Goal: Task Accomplishment & Management: Use online tool/utility

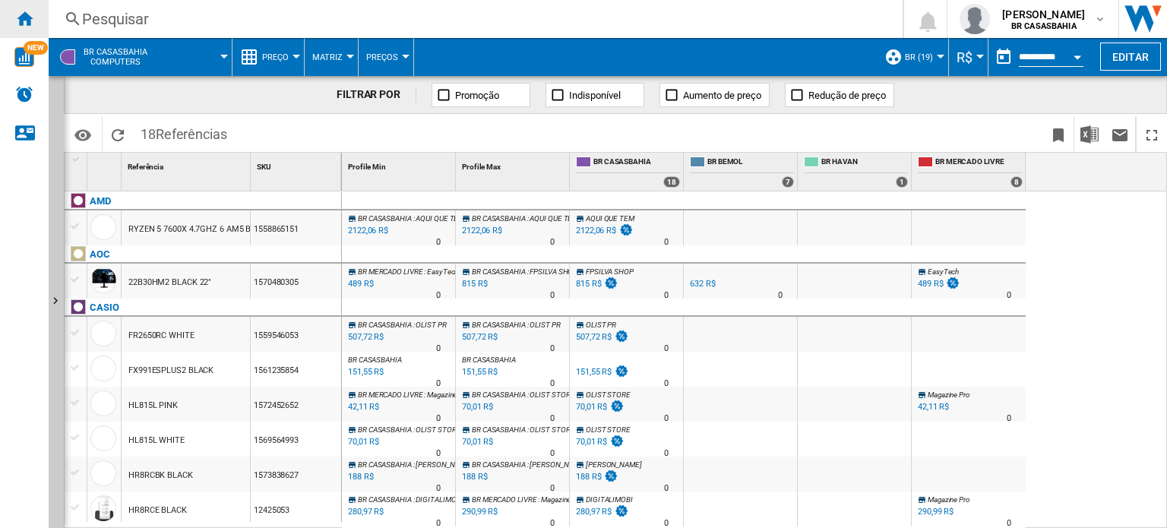
scroll to position [228, 0]
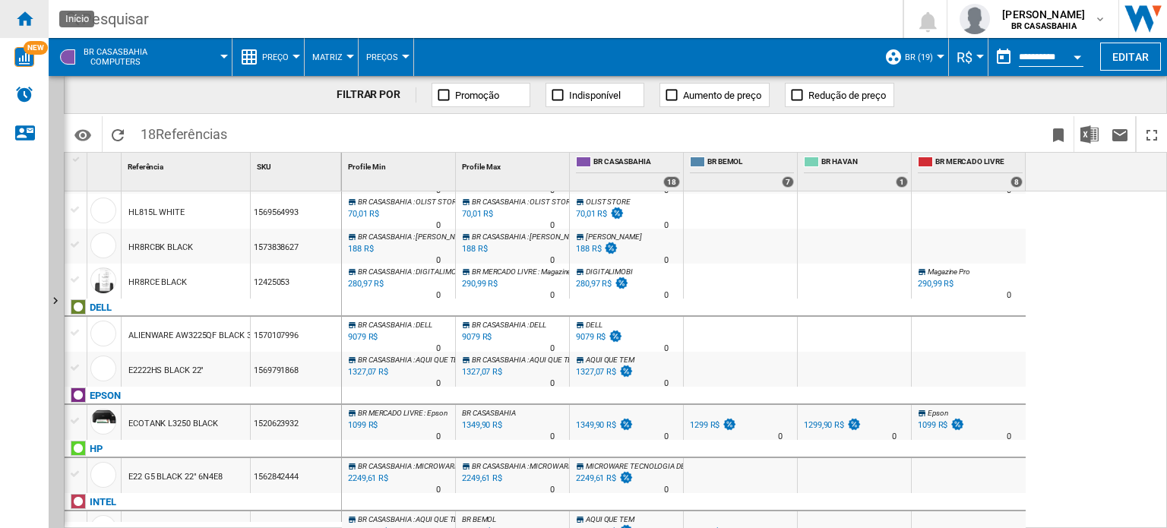
click at [20, 17] on ng-md-icon "Início" at bounding box center [24, 18] width 18 height 18
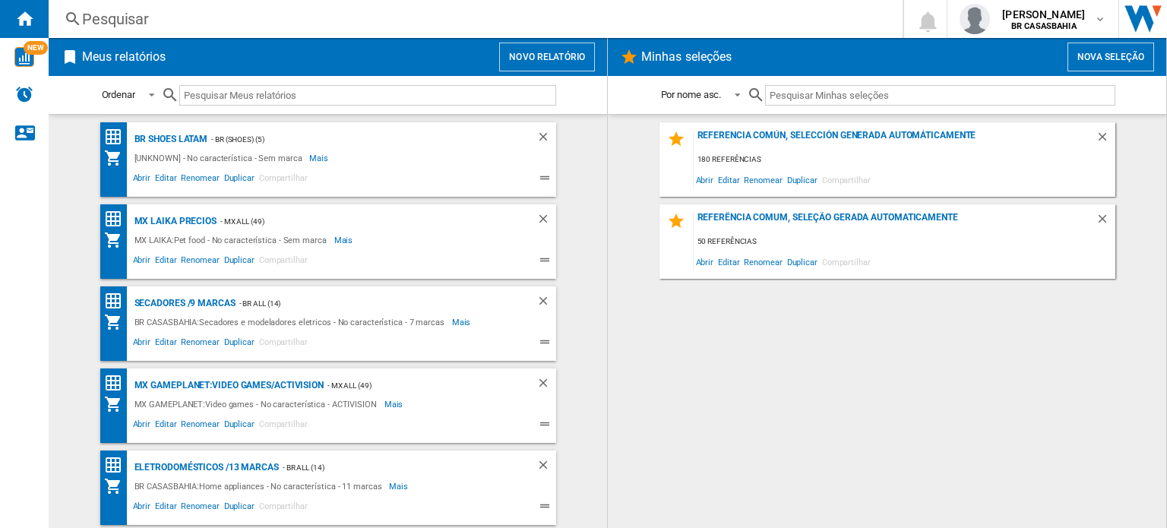
drag, startPoint x: 1075, startPoint y: 420, endPoint x: 1067, endPoint y: 421, distance: 7.6
click at [1075, 420] on div "Referencia común, selección generada automáticamente 180 referências Abrir Edit…" at bounding box center [887, 321] width 528 height 398
click at [559, 58] on button "Novo relatório" at bounding box center [547, 57] width 96 height 29
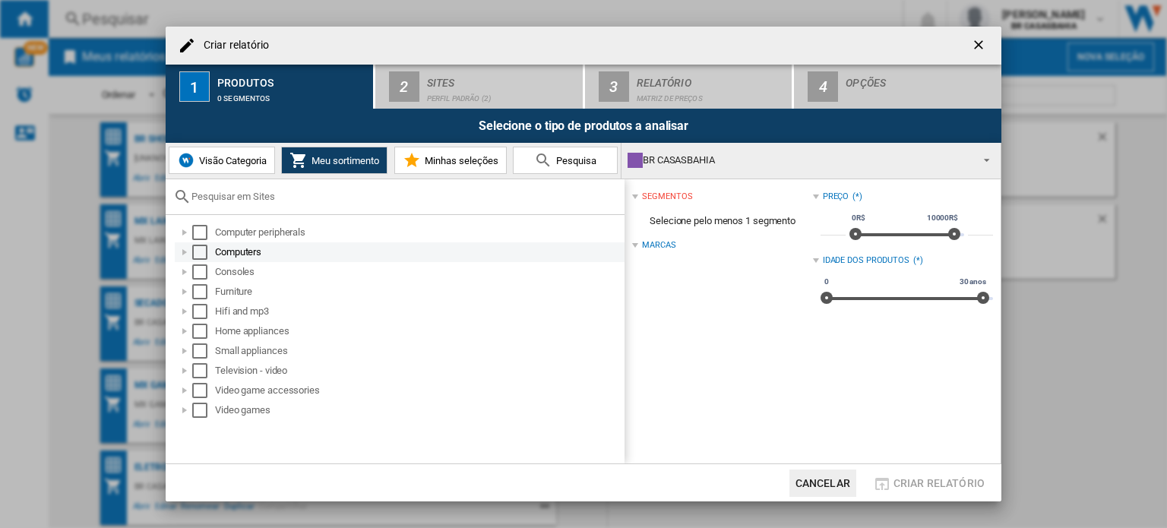
click at [187, 252] on div at bounding box center [184, 252] width 15 height 15
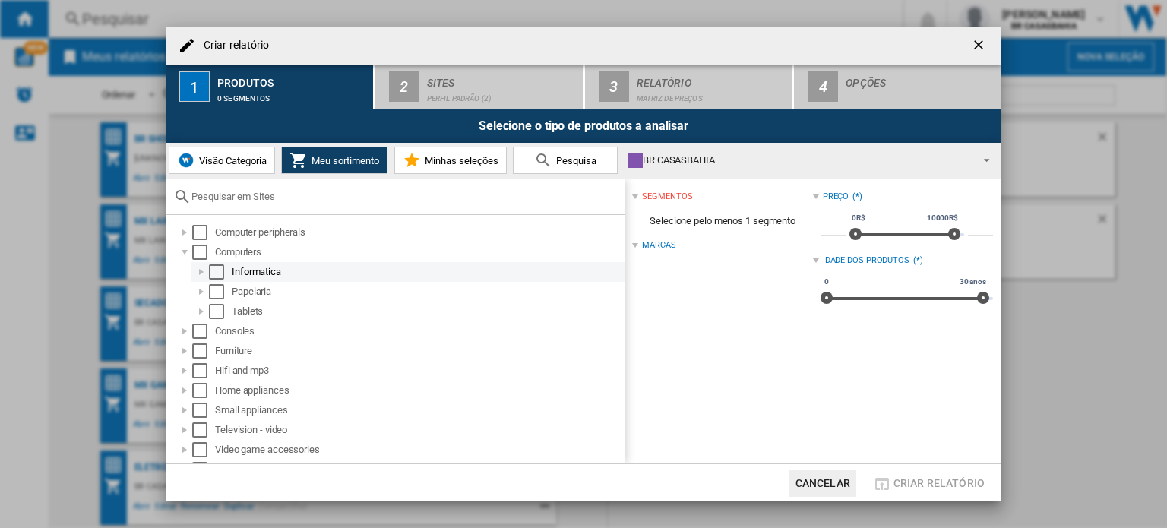
click at [203, 270] on div at bounding box center [201, 271] width 15 height 15
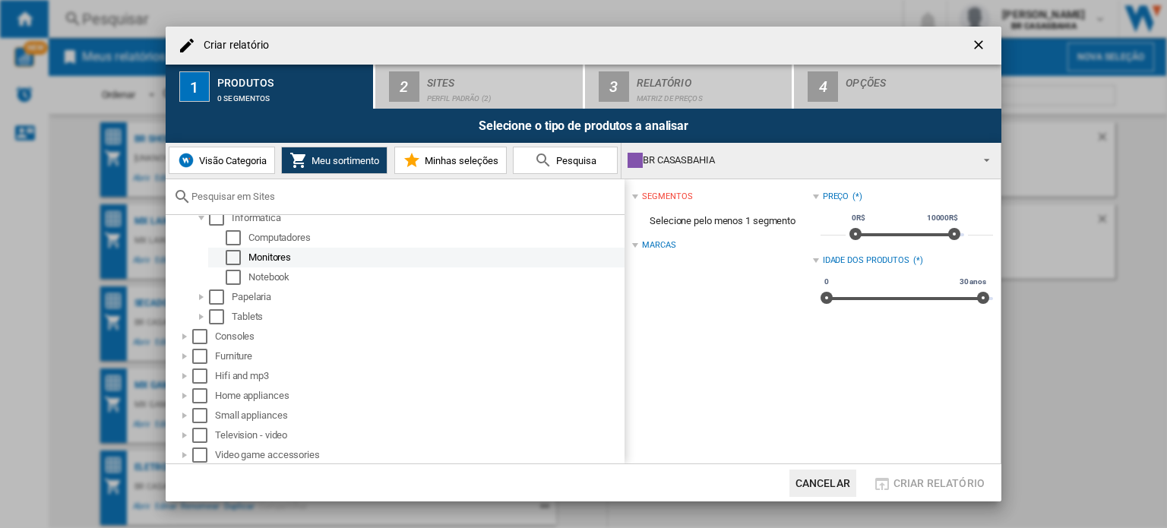
scroll to position [74, 0]
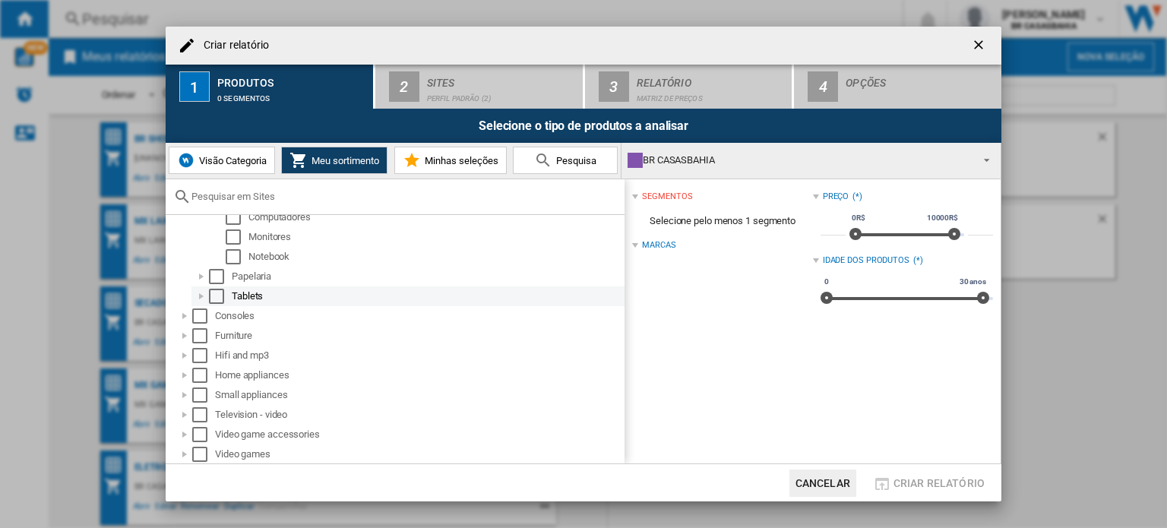
click at [199, 292] on div at bounding box center [201, 296] width 15 height 15
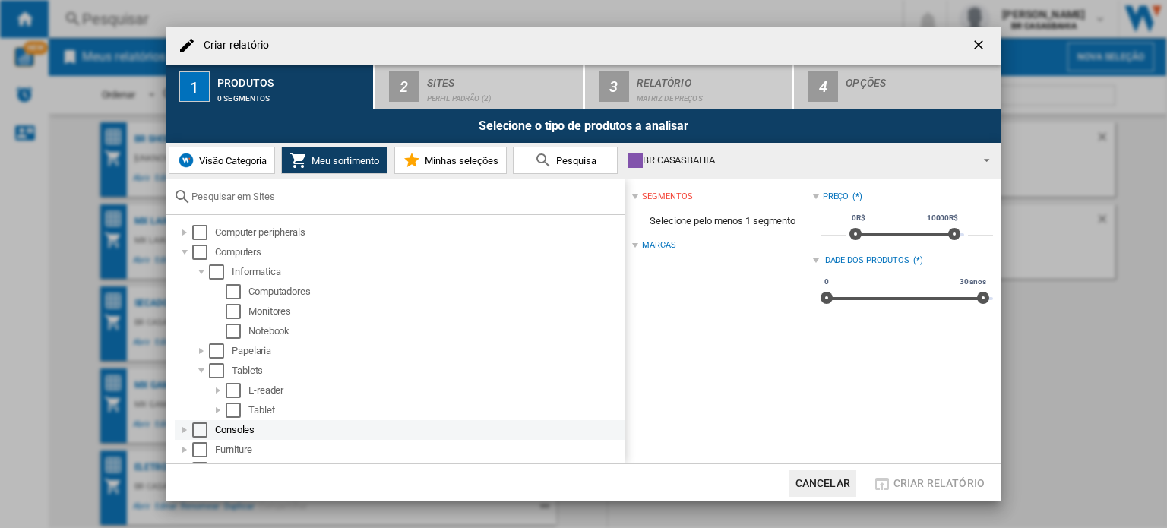
scroll to position [0, 0]
click at [201, 258] on div "Select" at bounding box center [199, 252] width 15 height 15
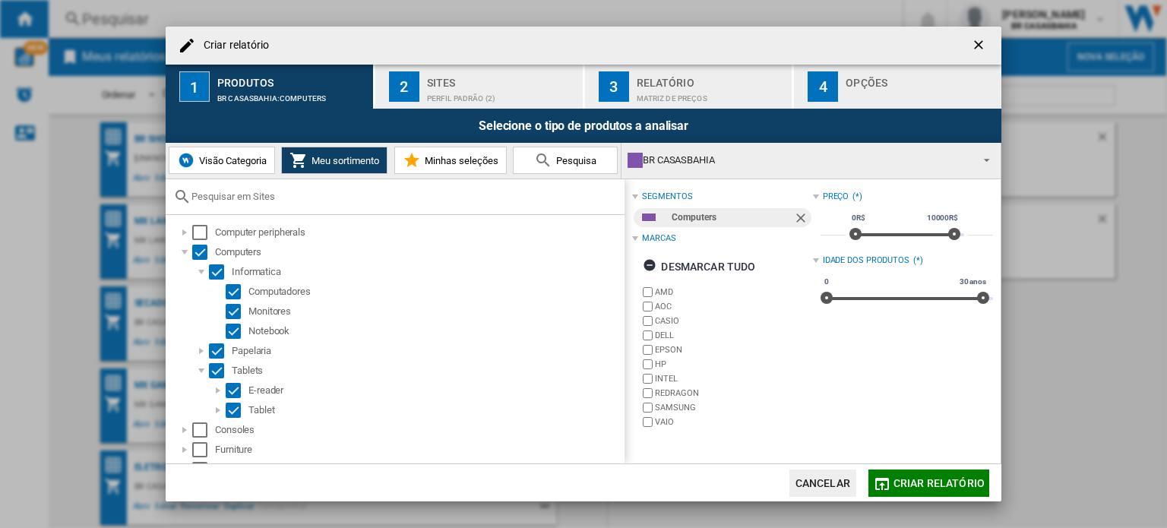
click at [459, 79] on div "Sites" at bounding box center [502, 79] width 150 height 16
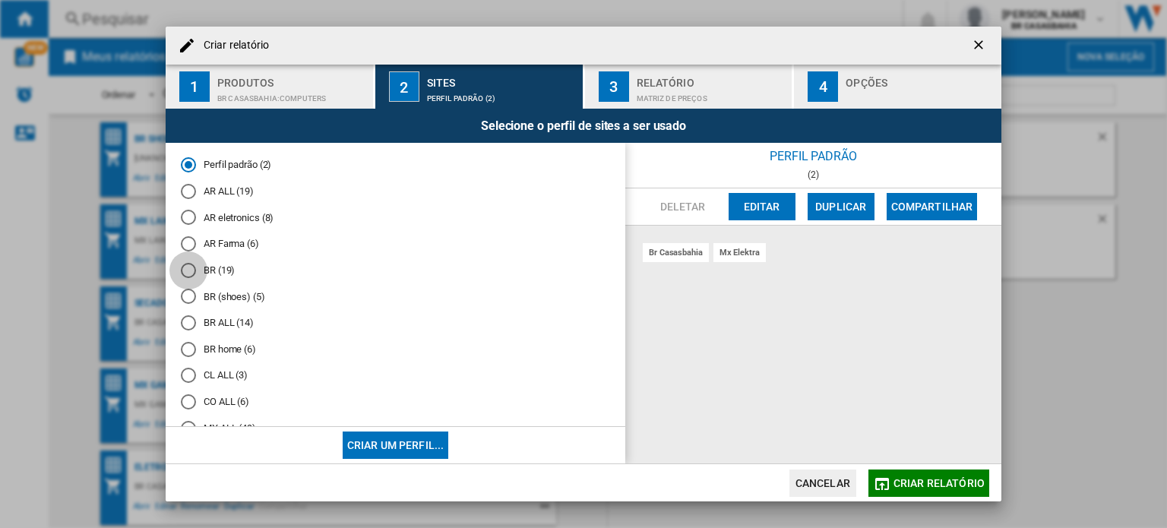
click at [187, 275] on div "BR (19)" at bounding box center [188, 270] width 15 height 15
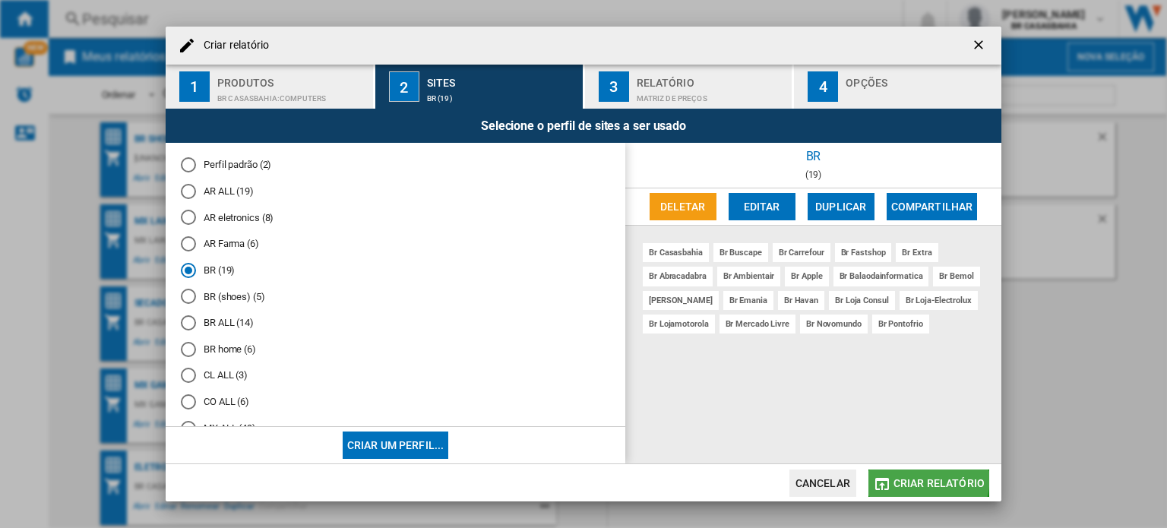
click at [921, 480] on span "Criar relatório" at bounding box center [939, 483] width 91 height 12
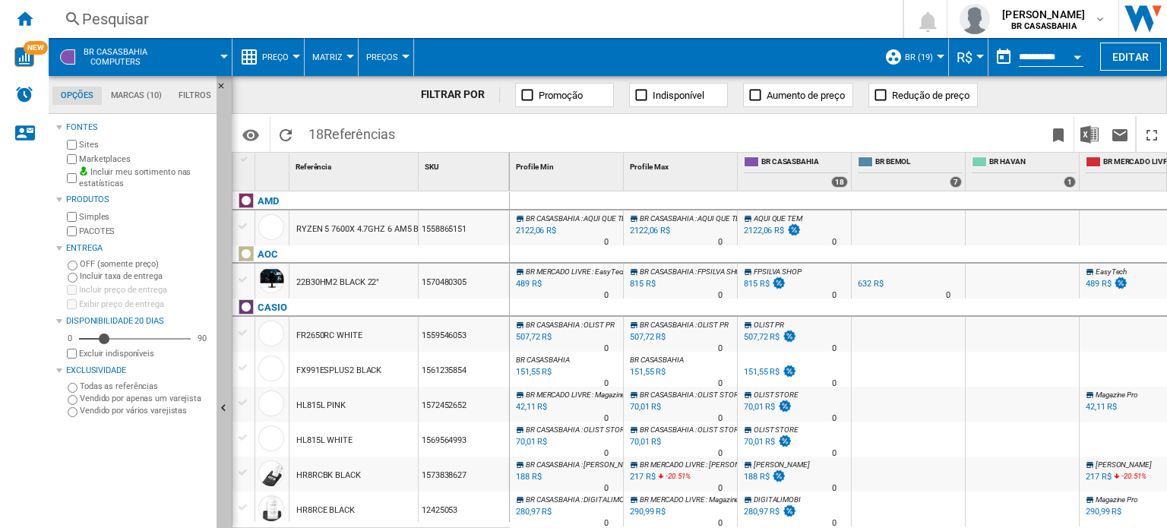
click at [223, 407] on ng-md-icon "Ocultar" at bounding box center [226, 410] width 18 height 18
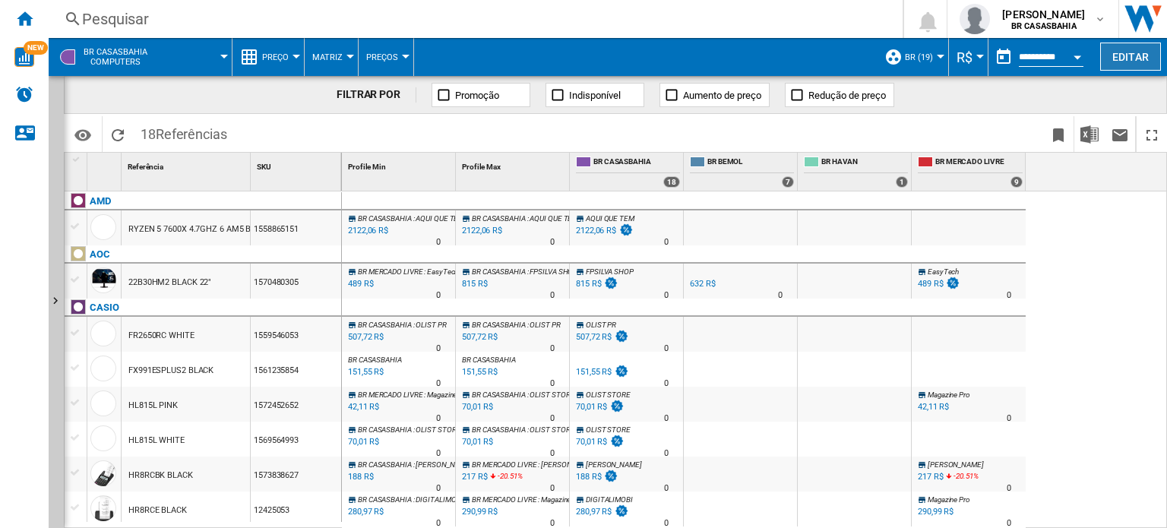
click at [1148, 55] on button "Editar" at bounding box center [1130, 57] width 61 height 28
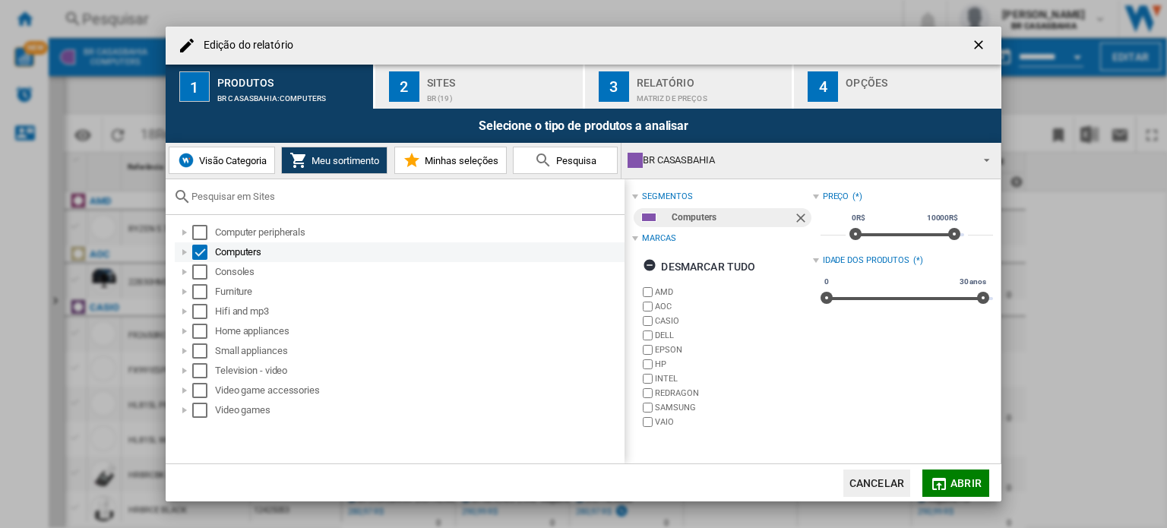
click at [177, 249] on div "Edição do ..." at bounding box center [184, 252] width 15 height 15
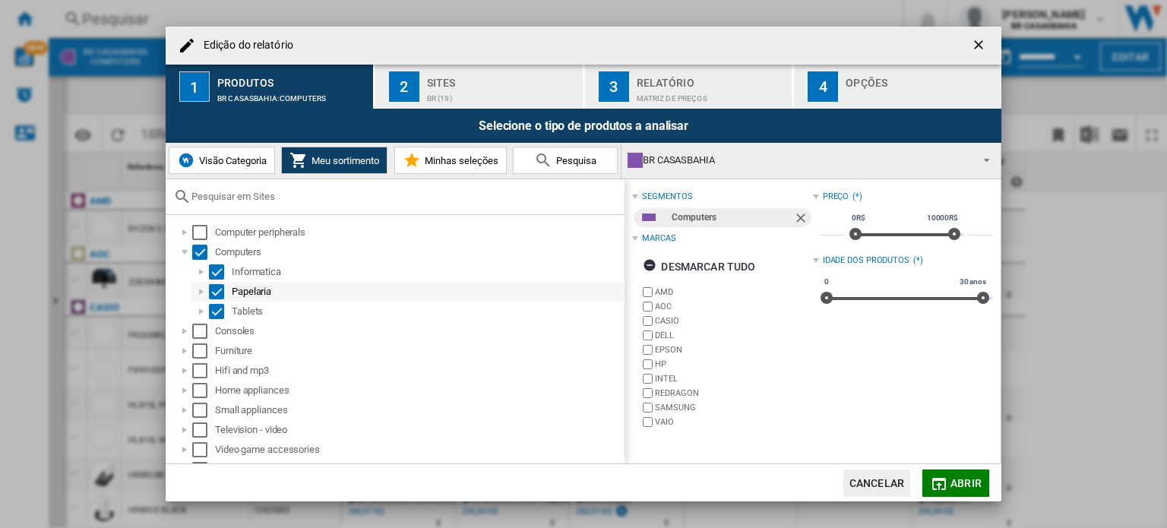
click at [218, 288] on div "Select" at bounding box center [216, 291] width 15 height 15
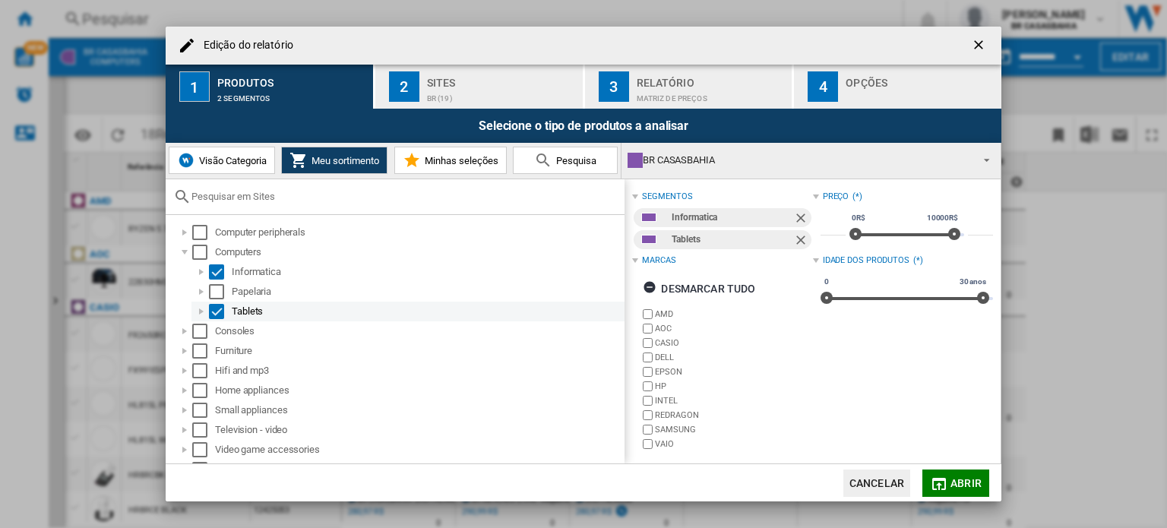
click at [219, 312] on div "Select" at bounding box center [216, 311] width 15 height 15
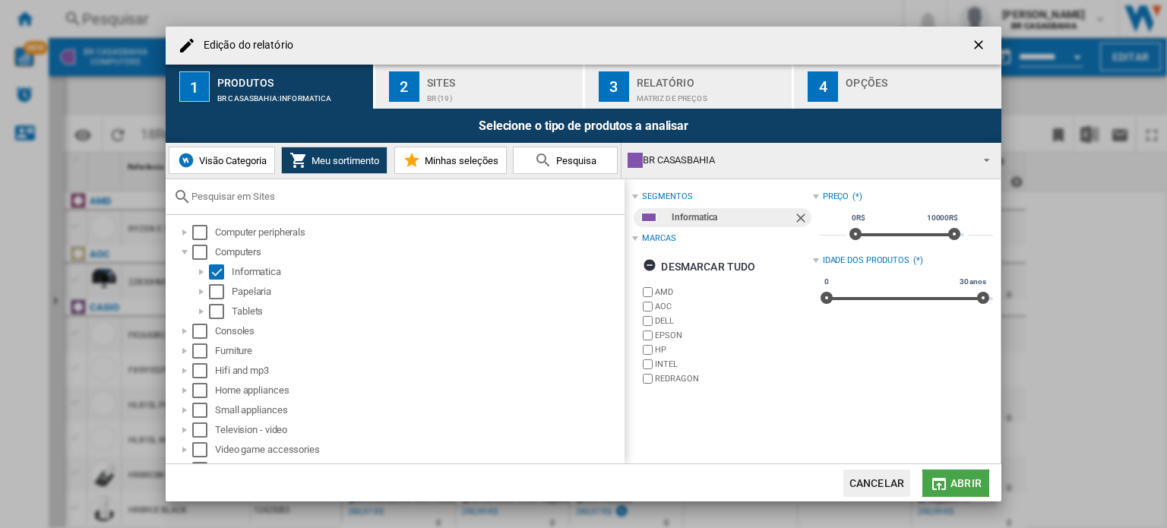
click at [955, 480] on span "Abrir" at bounding box center [966, 483] width 31 height 12
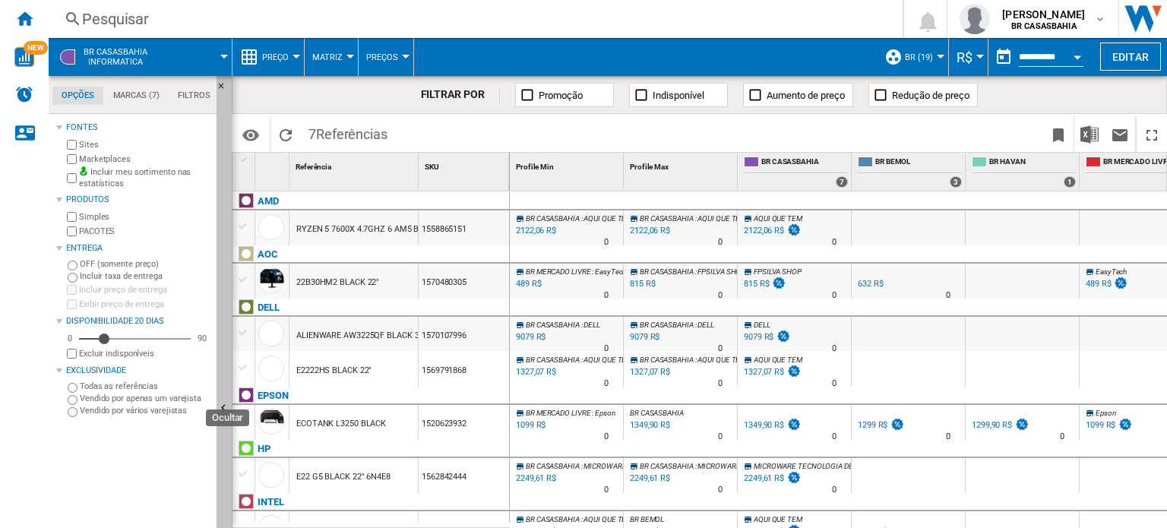
click at [220, 385] on button "Ocultar" at bounding box center [224, 409] width 15 height 666
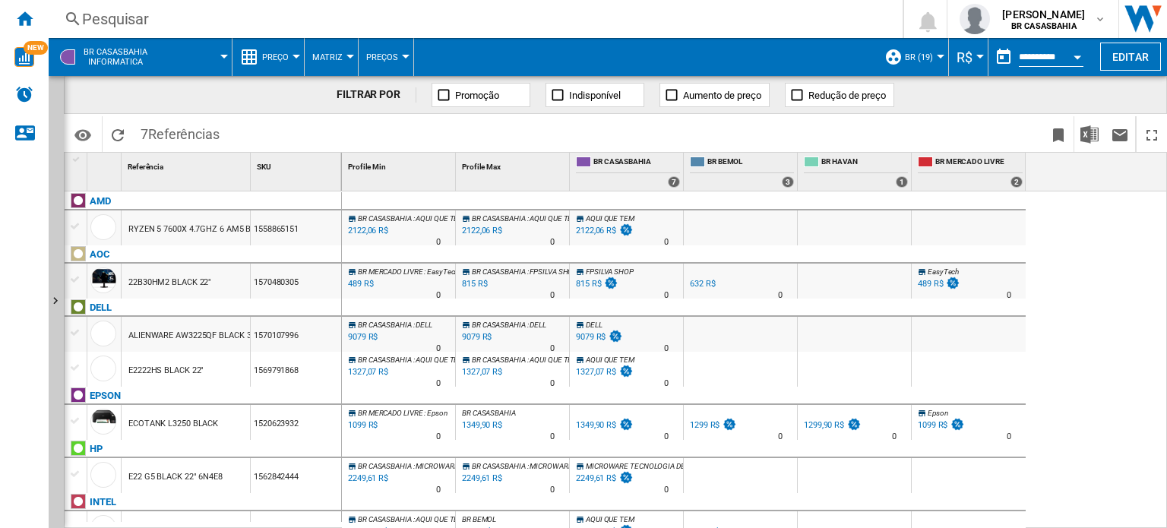
click at [459, 166] on div "Profile Max 1" at bounding box center [514, 165] width 110 height 24
drag, startPoint x: 455, startPoint y: 163, endPoint x: 471, endPoint y: 155, distance: 18.0
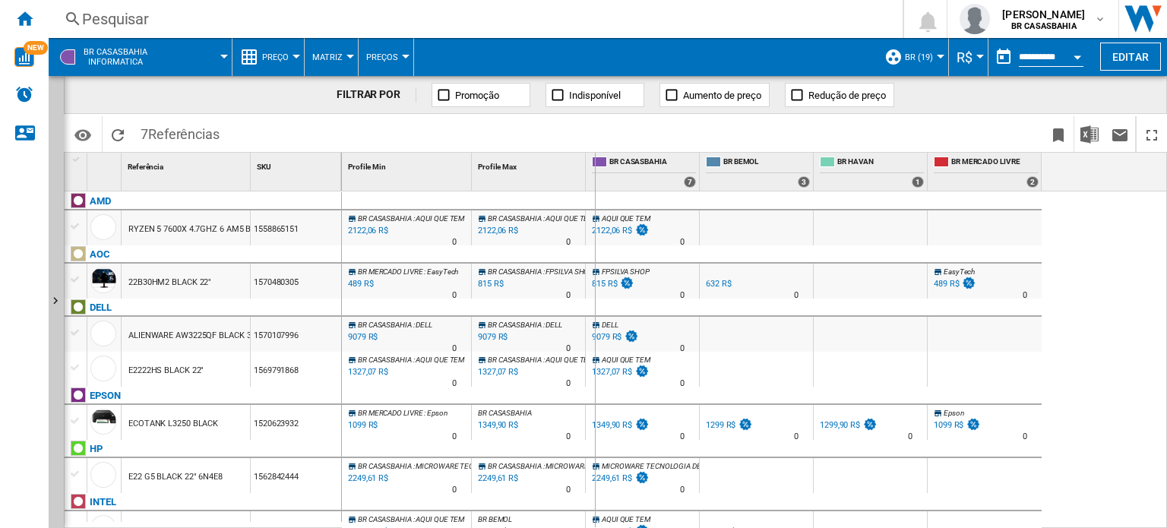
drag, startPoint x: 584, startPoint y: 171, endPoint x: 594, endPoint y: 170, distance: 10.7
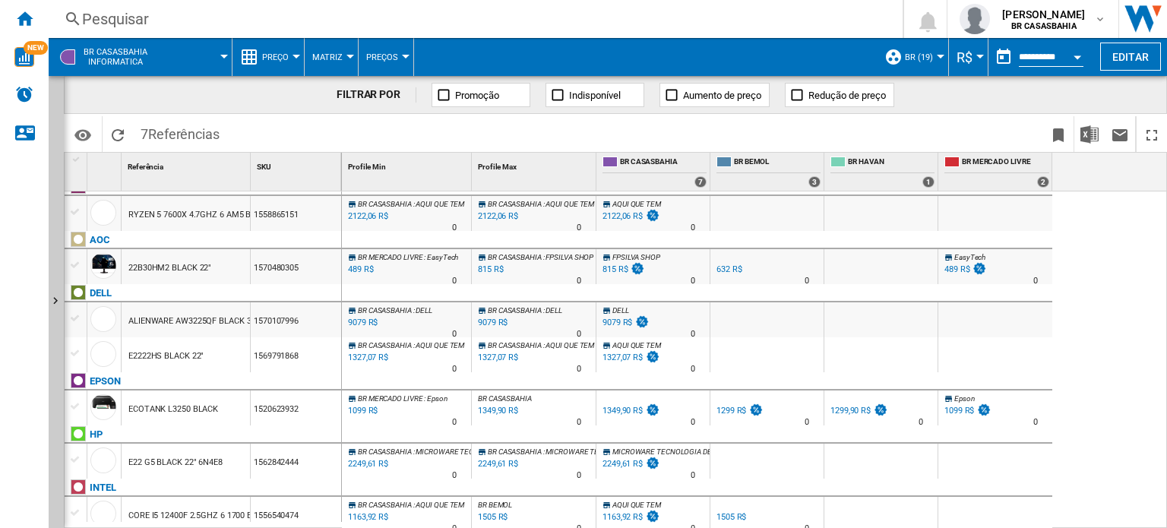
scroll to position [16, 0]
click at [1119, 51] on button "Editar" at bounding box center [1130, 57] width 61 height 28
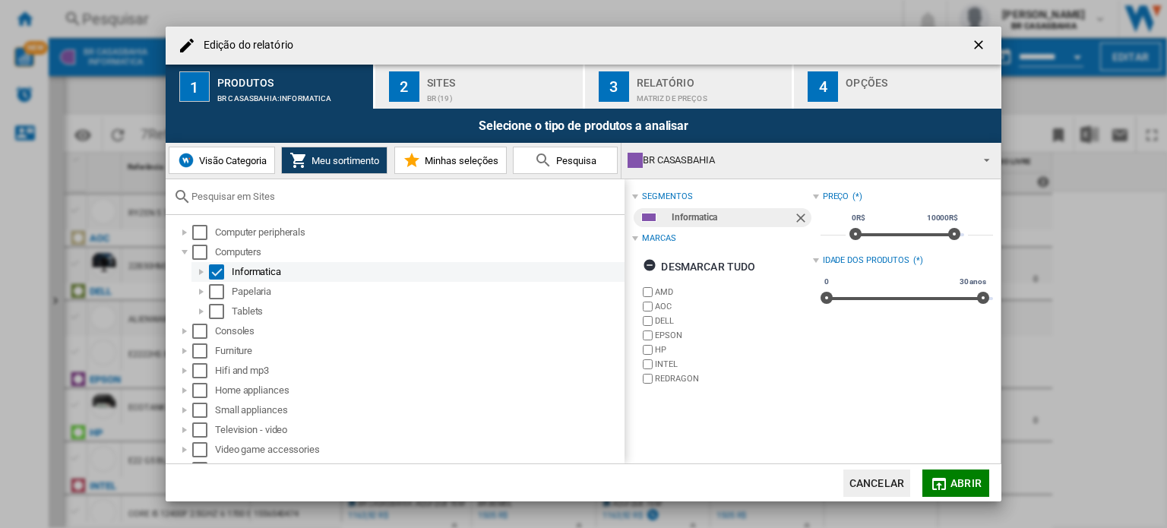
click at [215, 268] on div "Select" at bounding box center [216, 271] width 15 height 15
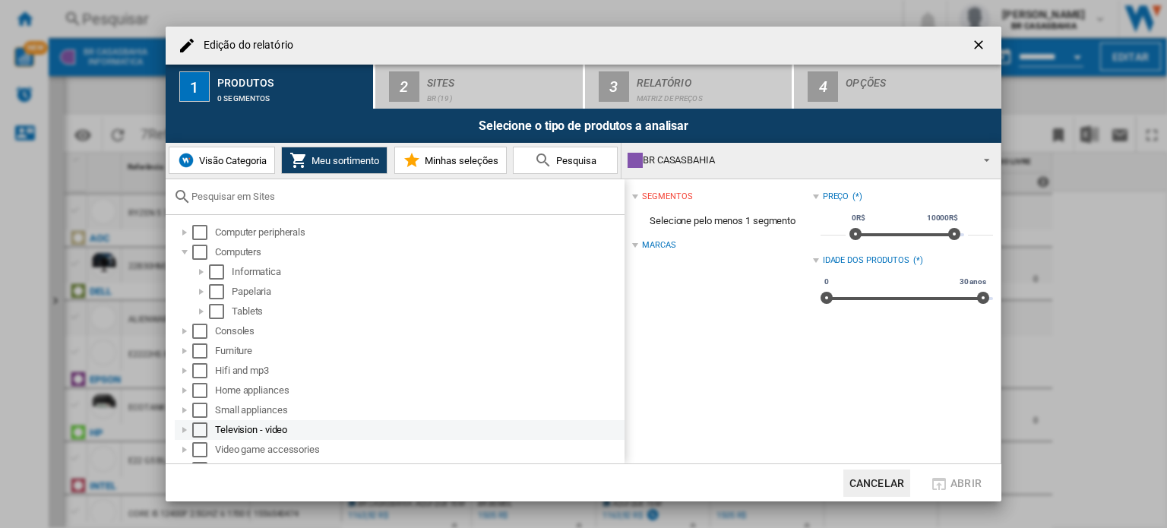
scroll to position [15, 0]
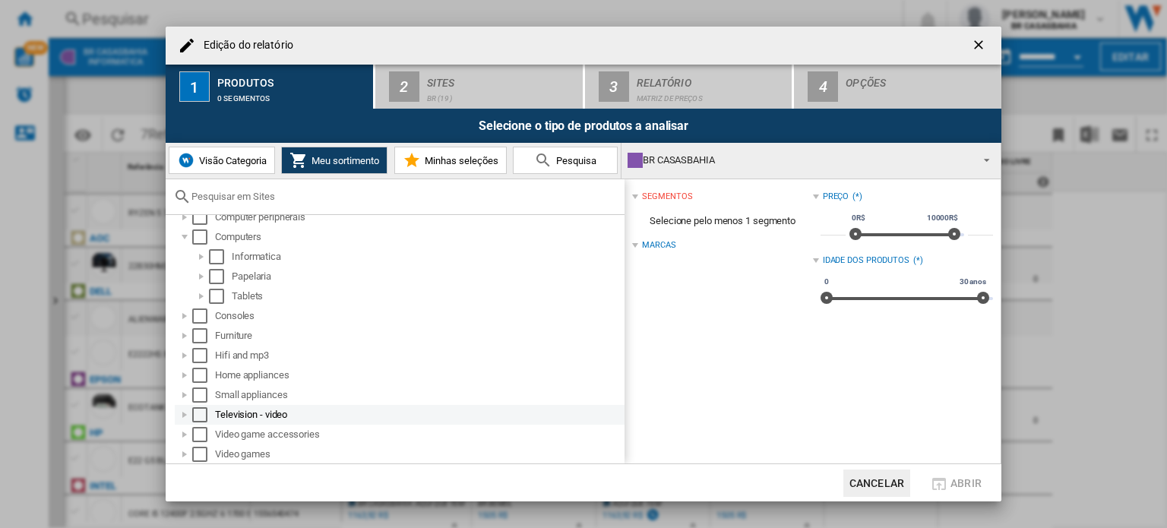
click at [201, 415] on div "Select" at bounding box center [199, 414] width 15 height 15
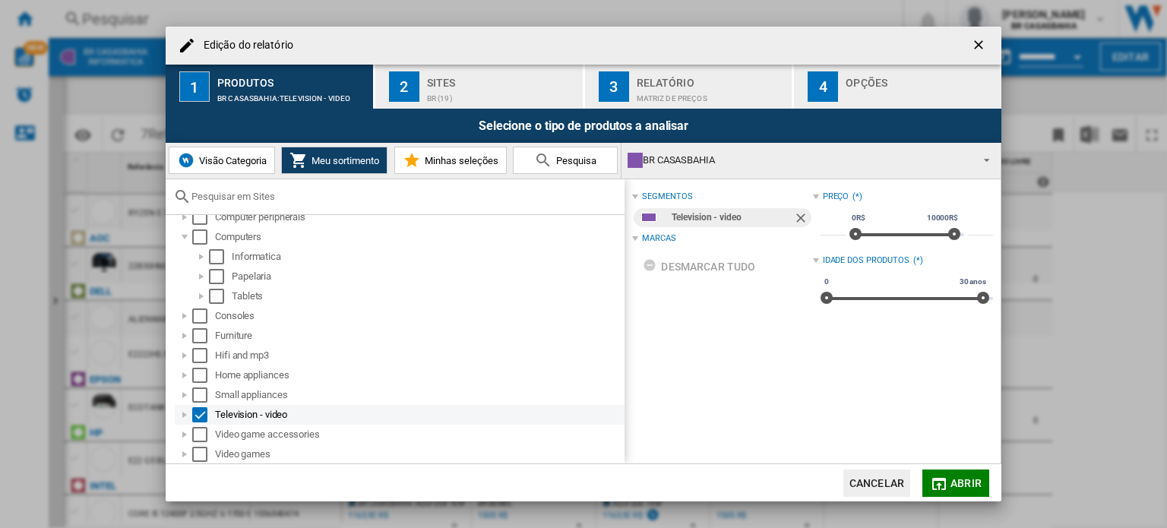
click at [182, 413] on div "Edição do ..." at bounding box center [184, 414] width 15 height 15
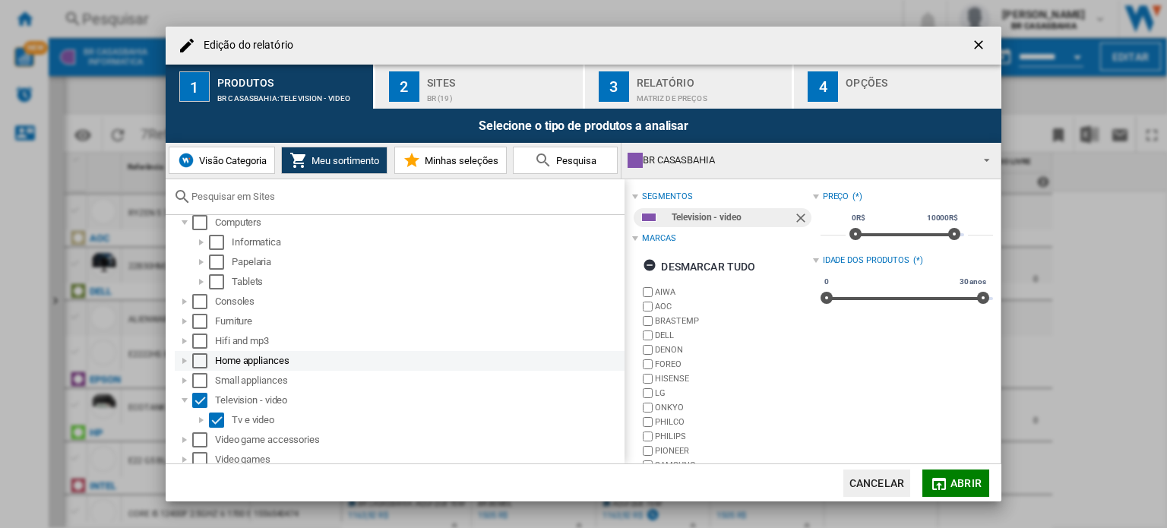
scroll to position [35, 0]
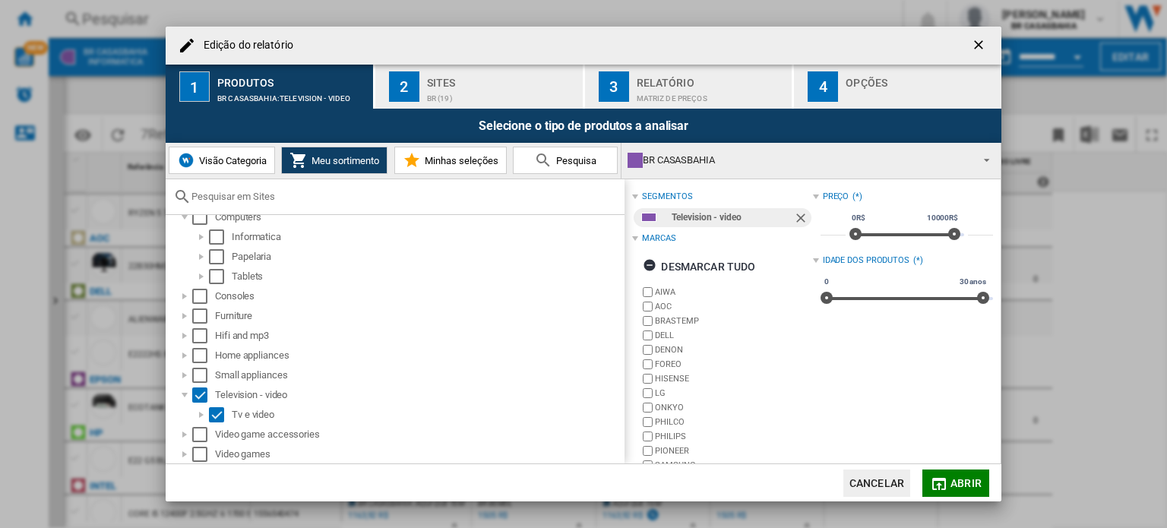
click at [954, 480] on span "Abrir" at bounding box center [966, 483] width 31 height 12
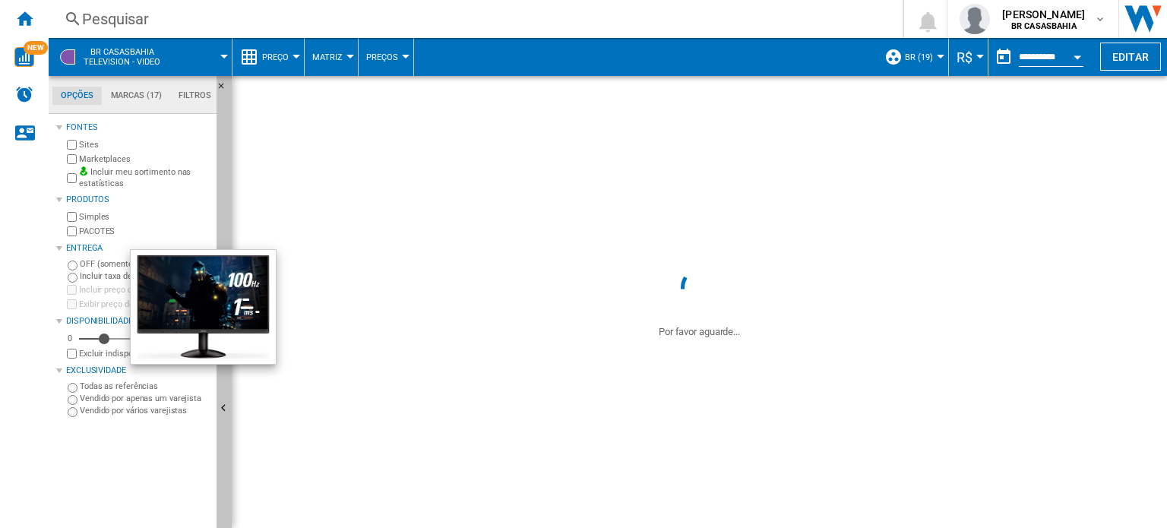
click at [227, 409] on ng-md-icon "Ocultar" at bounding box center [226, 410] width 18 height 18
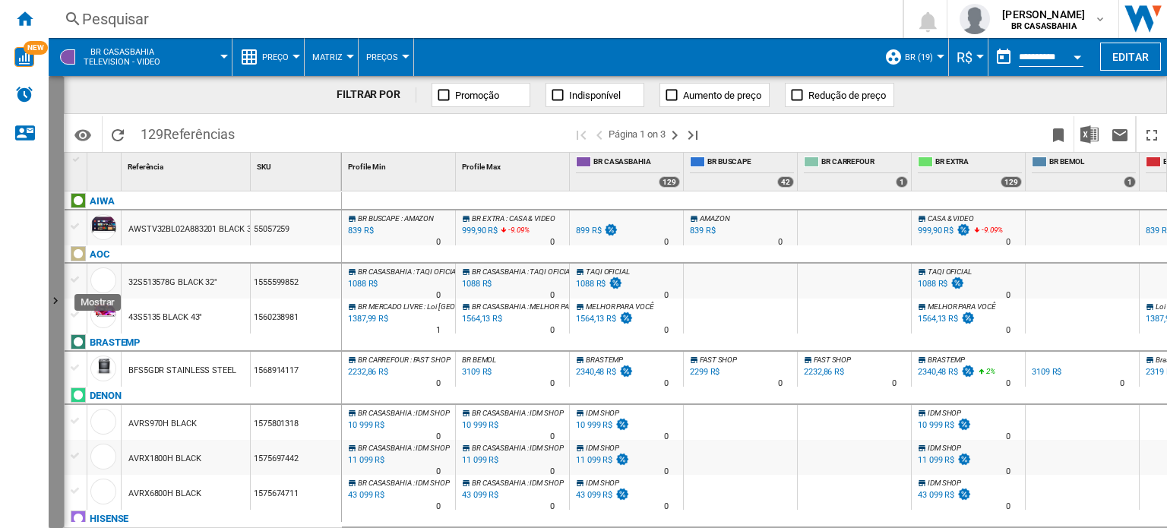
click at [52, 413] on button "Mostrar" at bounding box center [56, 302] width 15 height 452
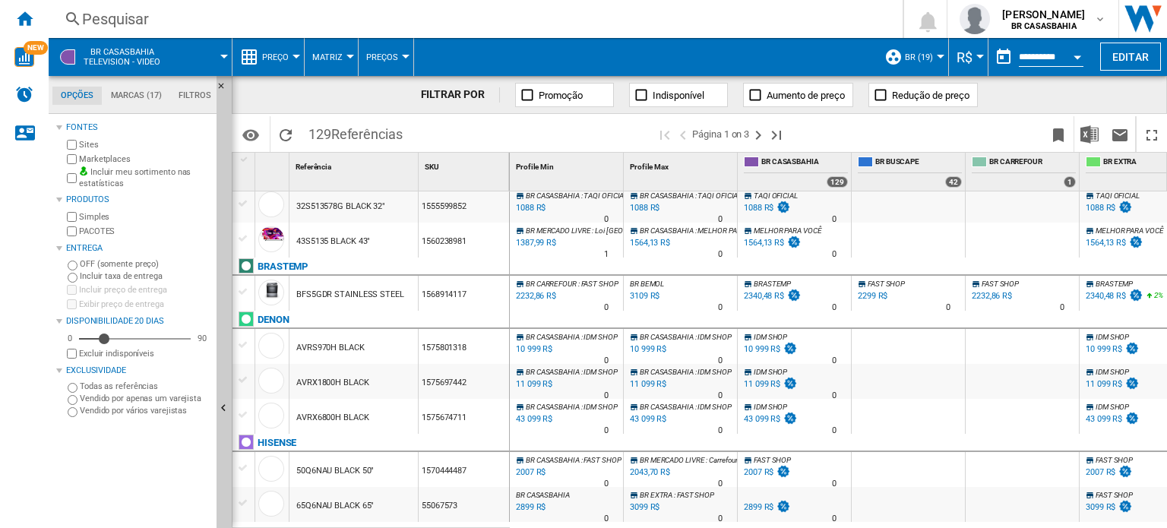
scroll to position [228, 0]
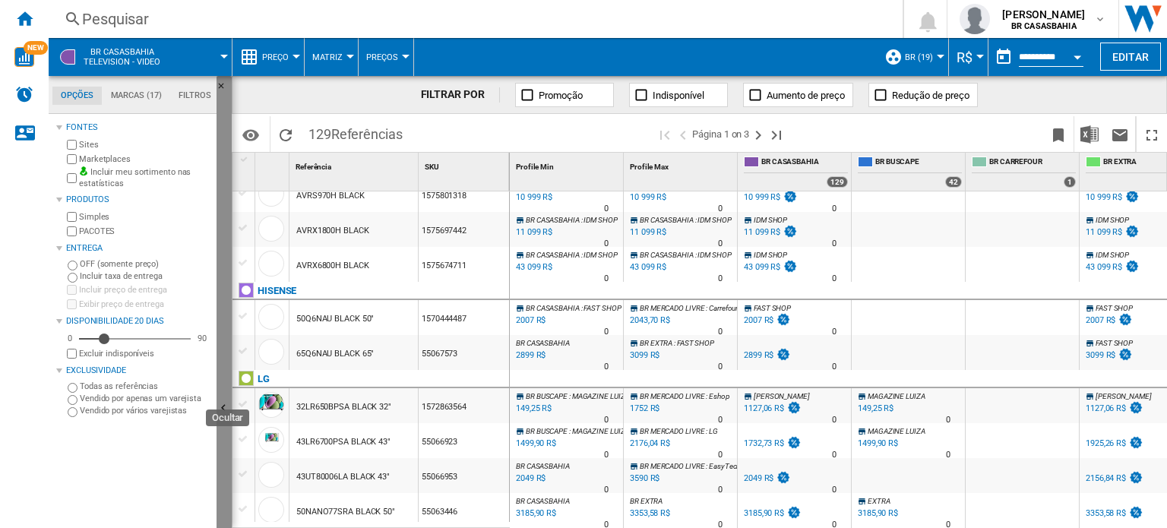
click at [226, 401] on ng-md-icon "Ocultar" at bounding box center [226, 410] width 18 height 18
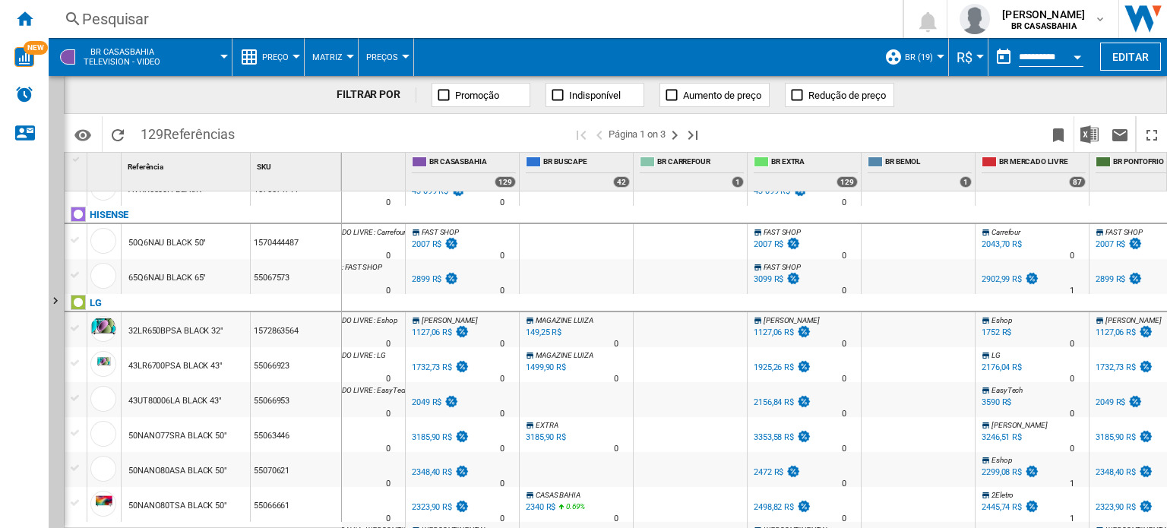
scroll to position [0, 207]
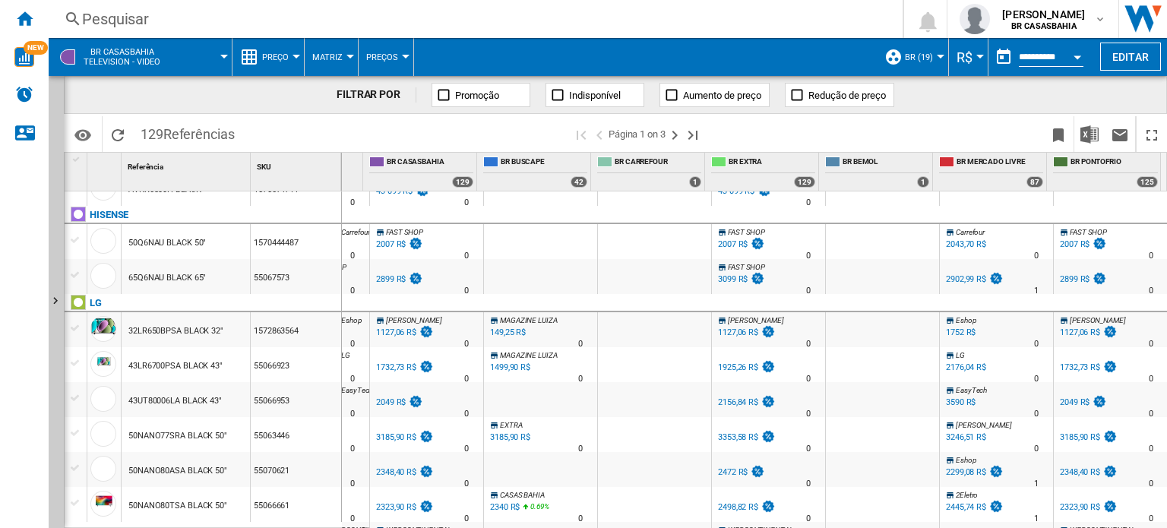
drag, startPoint x: 975, startPoint y: 233, endPoint x: 989, endPoint y: 235, distance: 14.5
click at [986, 235] on div "Carrefour" at bounding box center [996, 232] width 107 height 9
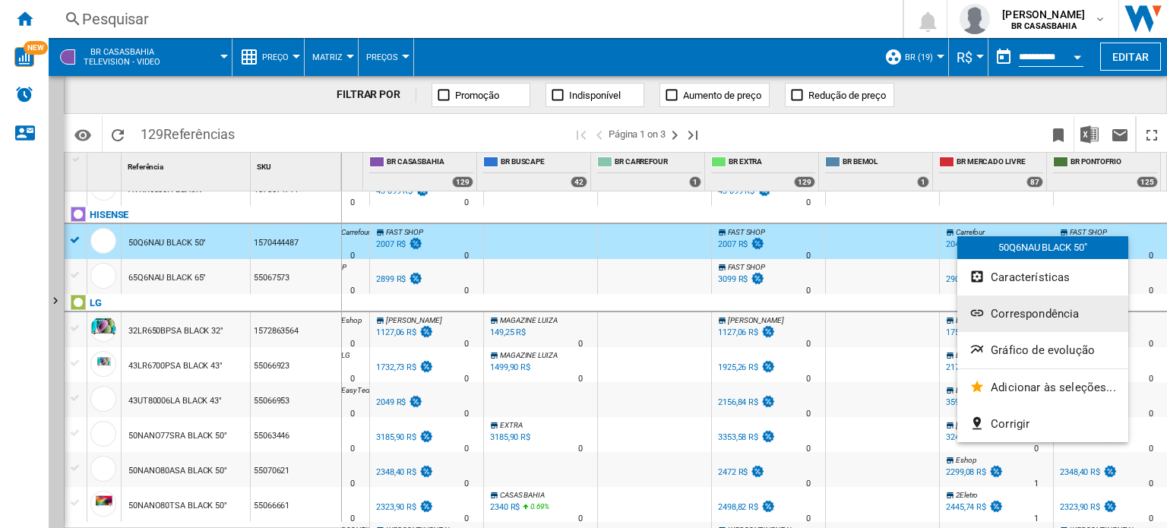
click at [1076, 314] on span "Correspondência" at bounding box center [1035, 314] width 88 height 14
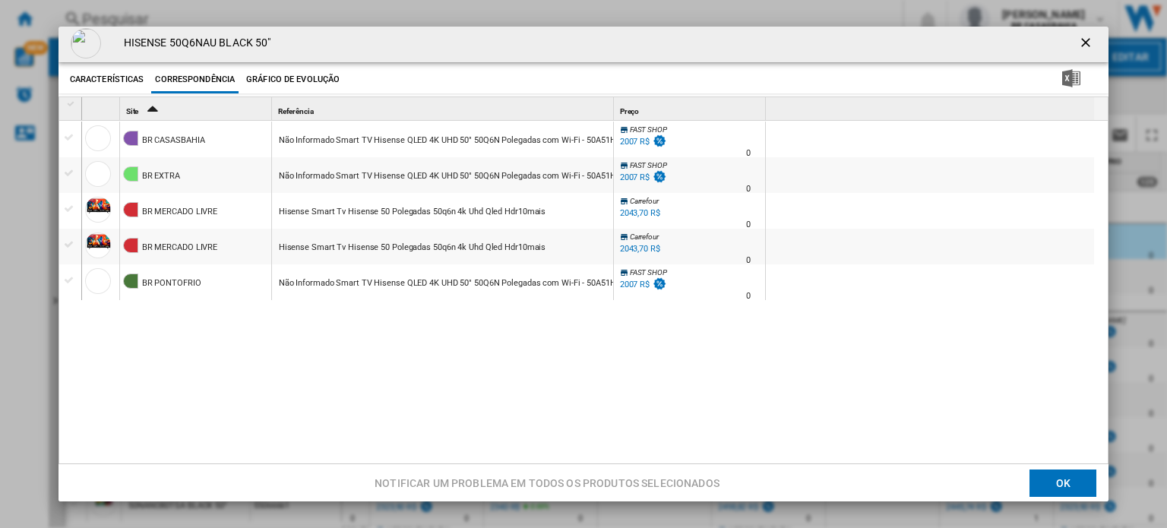
scroll to position [0, 0]
click at [1078, 45] on ng-md-icon "getI18NText('BUTTONS.CLOSE_DIALOG')" at bounding box center [1087, 46] width 18 height 18
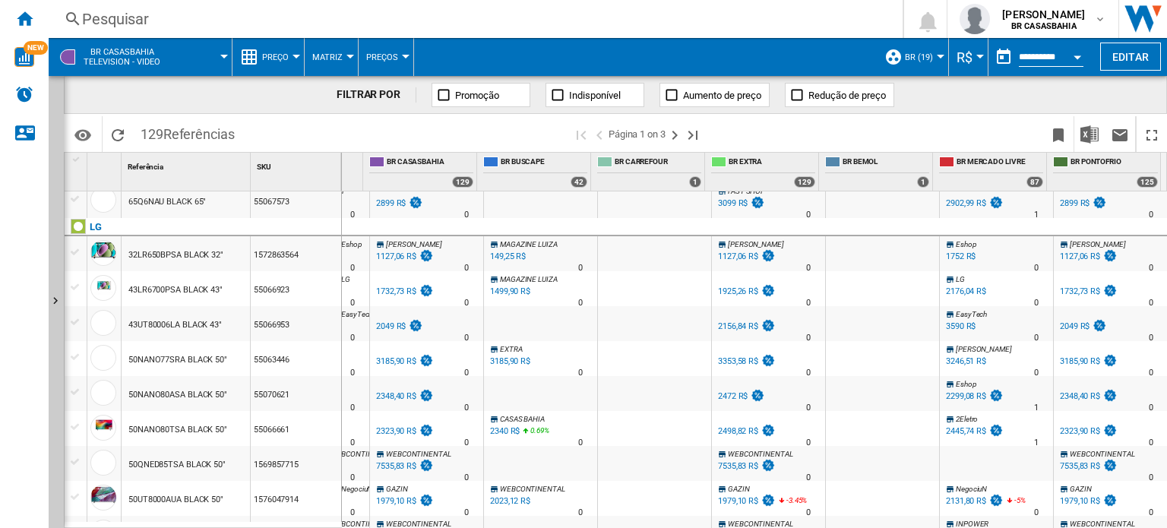
scroll to position [456, 0]
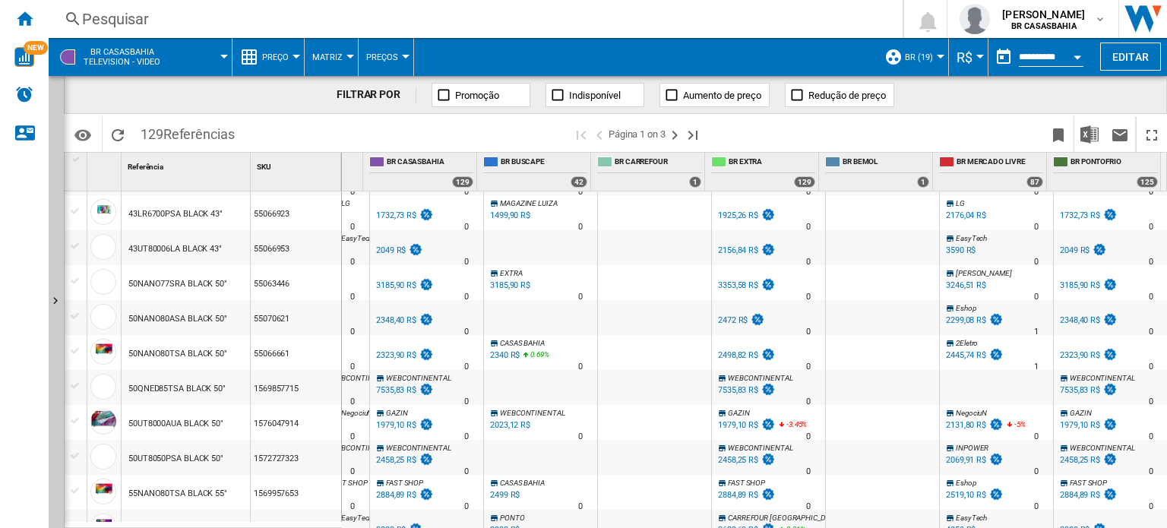
click at [290, 55] on button "Preço" at bounding box center [279, 57] width 34 height 38
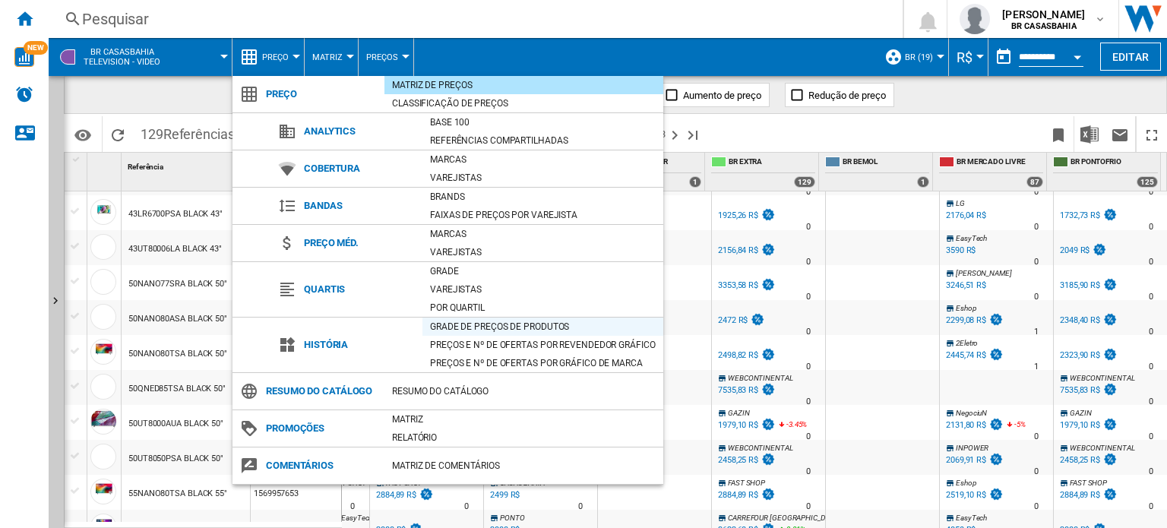
click at [462, 326] on div "Grade de preços de produtos" at bounding box center [543, 326] width 241 height 15
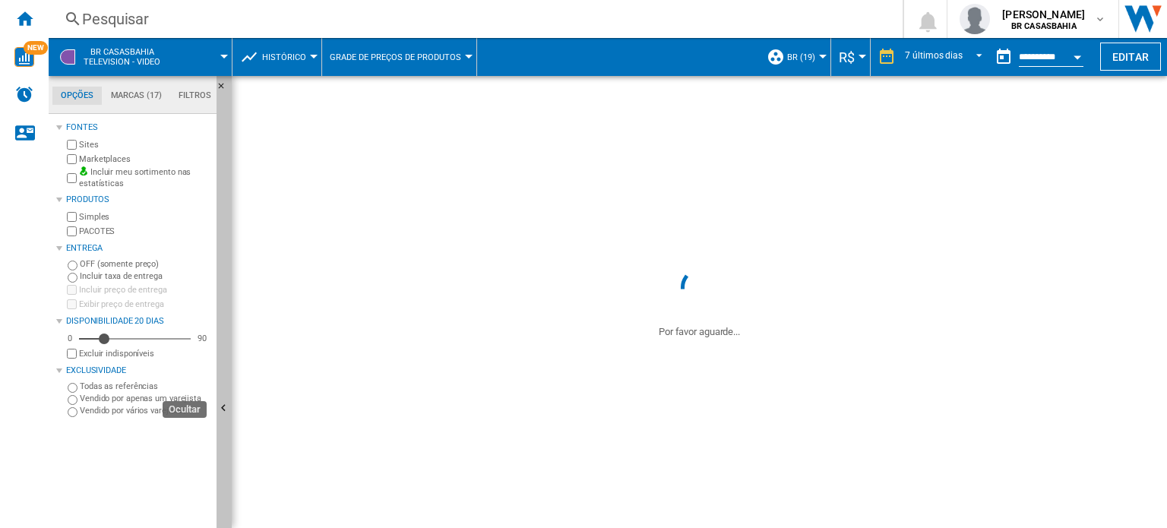
click at [229, 406] on ng-md-icon "Ocultar" at bounding box center [226, 410] width 18 height 18
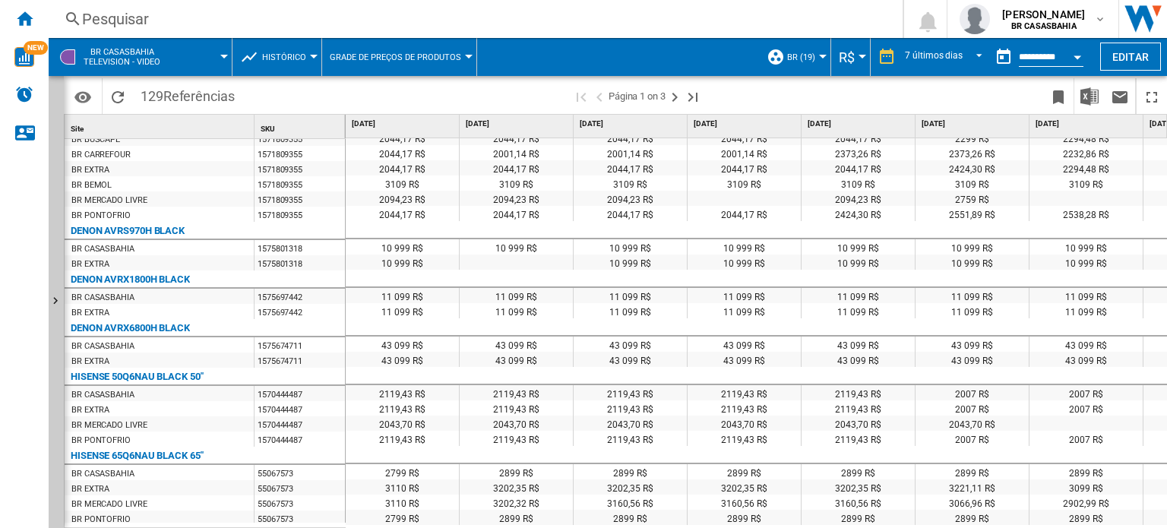
scroll to position [362, 0]
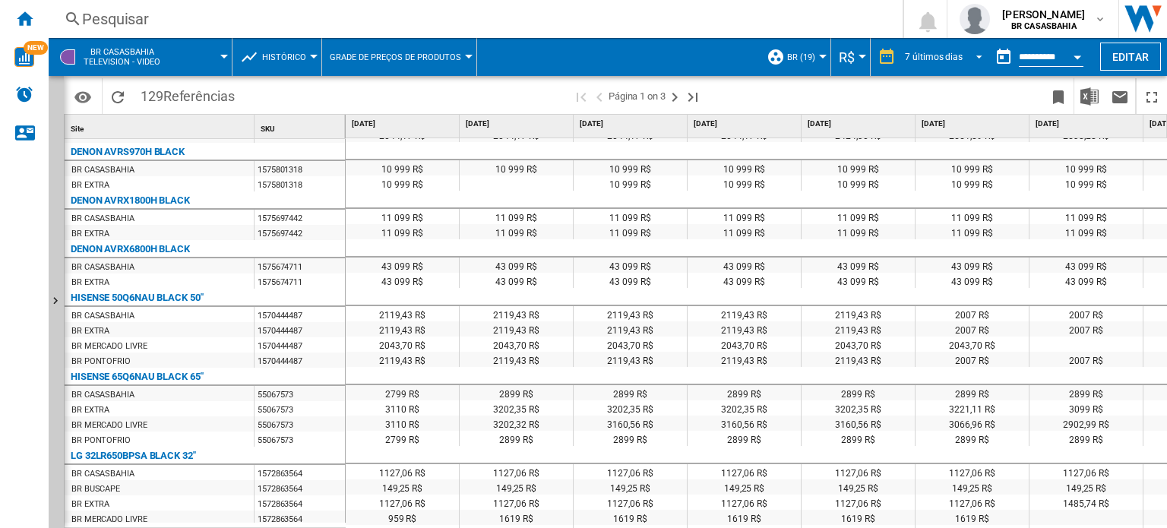
click at [971, 49] on span "REPORTS.WIZARD.STEPS.REPORT.STEPS.REPORT_OPTIONS.PERIOD: 7 últimos dias" at bounding box center [975, 56] width 18 height 14
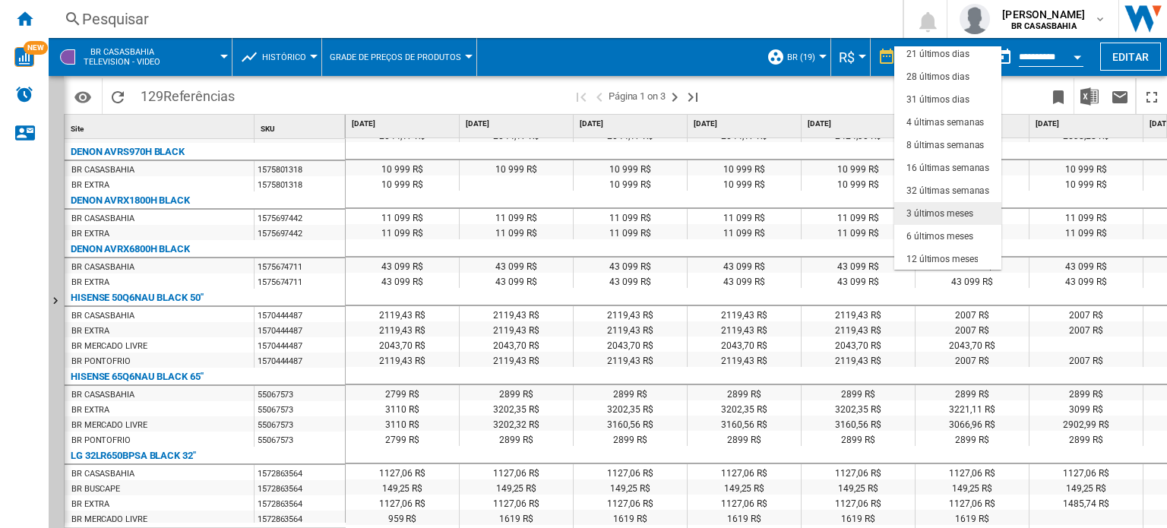
scroll to position [95, 0]
click at [1078, 51] on md-backdrop at bounding box center [583, 264] width 1167 height 528
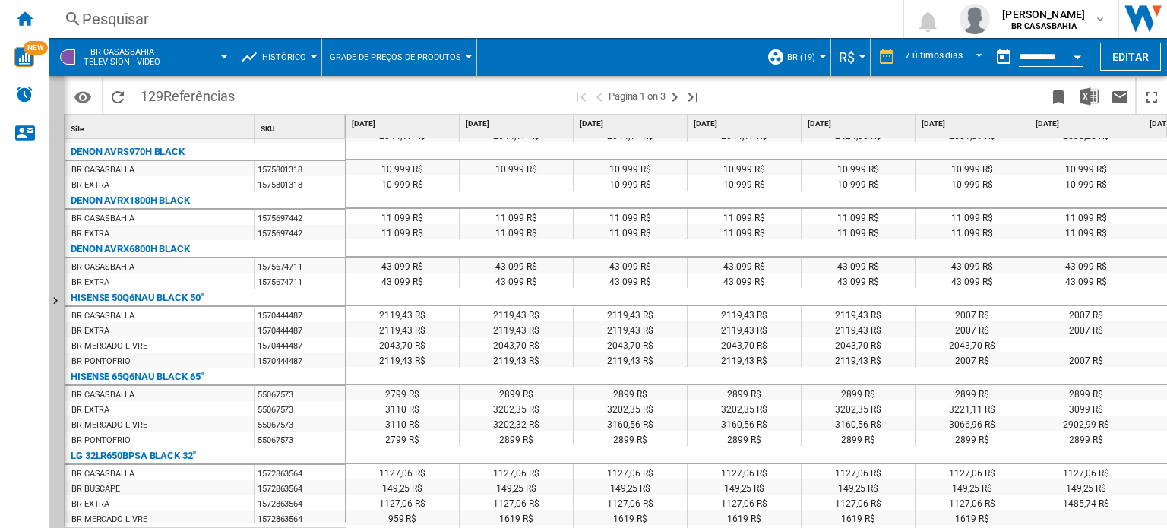
click at [1078, 51] on button "Open calendar" at bounding box center [1077, 54] width 27 height 27
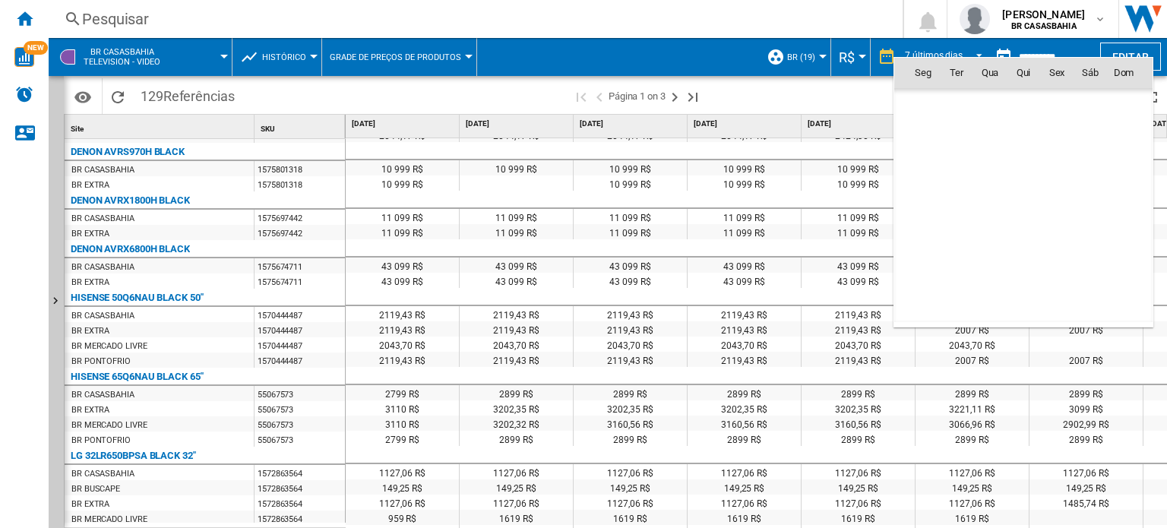
scroll to position [7250, 0]
click at [720, 209] on div at bounding box center [583, 264] width 1167 height 528
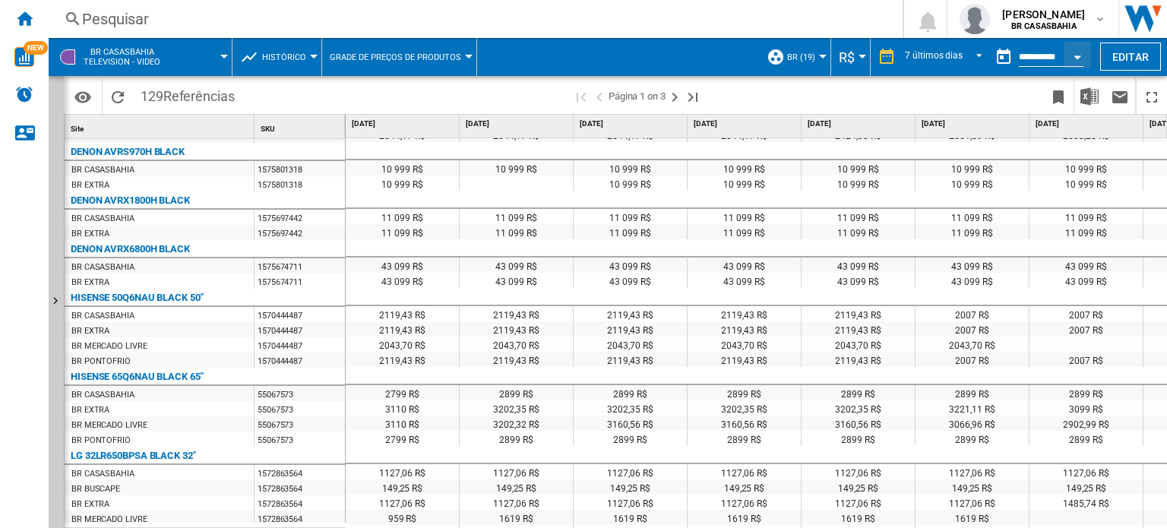
click at [407, 60] on span "Grade de preços de produtos" at bounding box center [395, 57] width 131 height 10
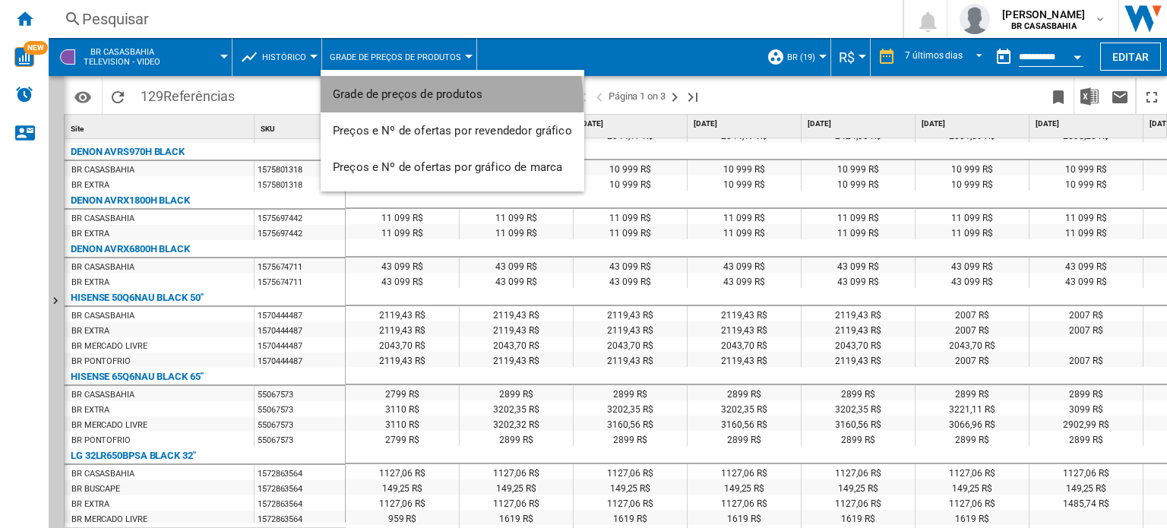
click at [418, 103] on button "Grade de preços de produtos" at bounding box center [453, 94] width 264 height 36
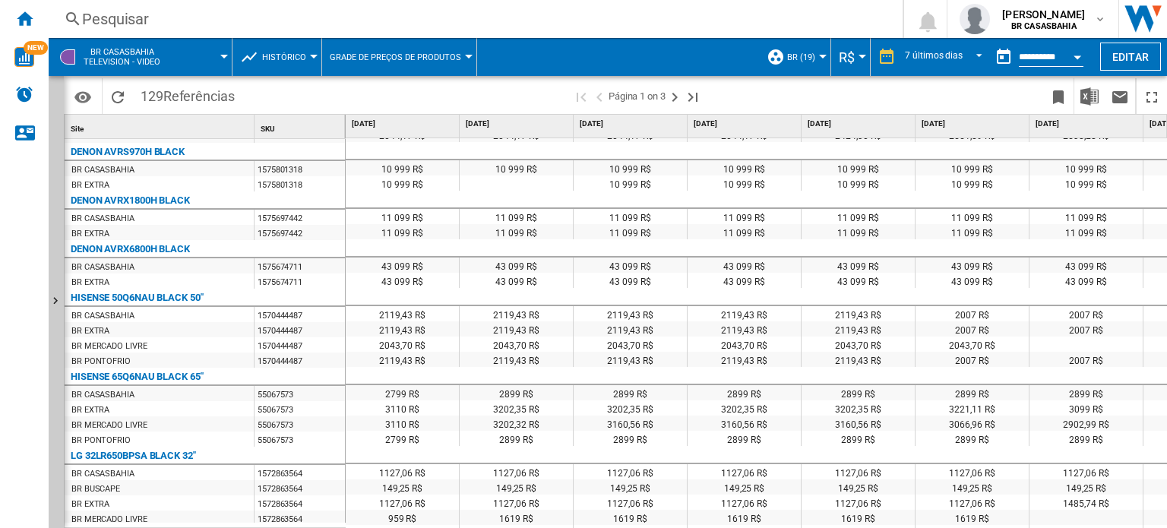
click at [415, 71] on button "Grade de preços de produtos" at bounding box center [399, 57] width 139 height 38
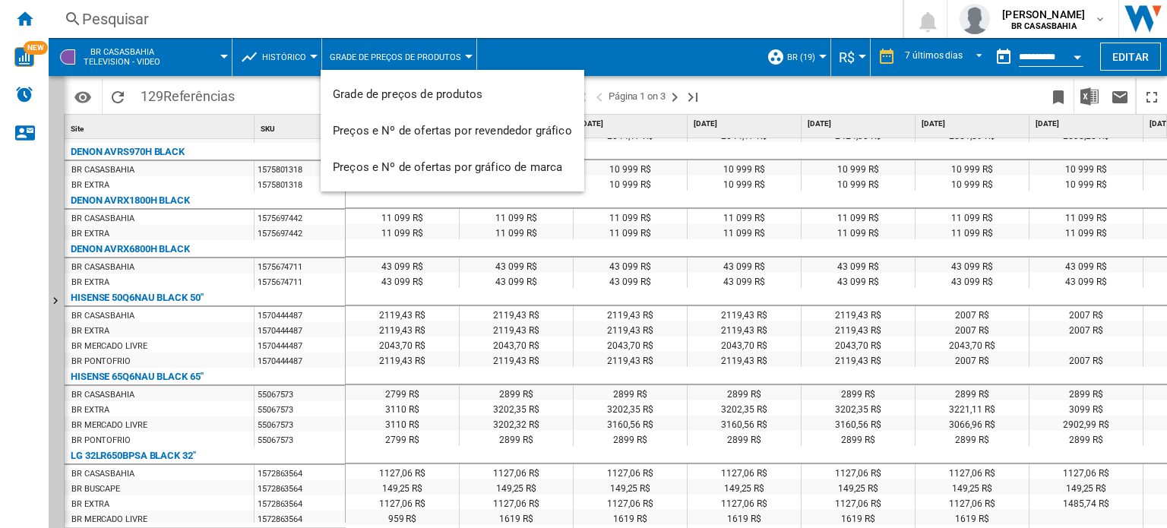
click at [416, 53] on md-backdrop at bounding box center [583, 264] width 1167 height 528
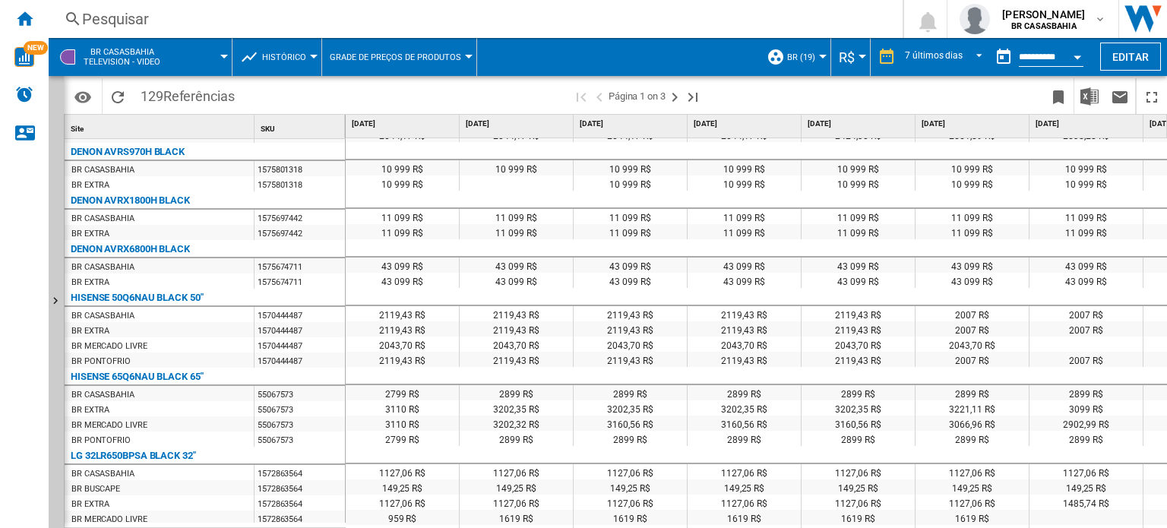
click at [429, 55] on span "Grade de preços de produtos" at bounding box center [395, 57] width 131 height 10
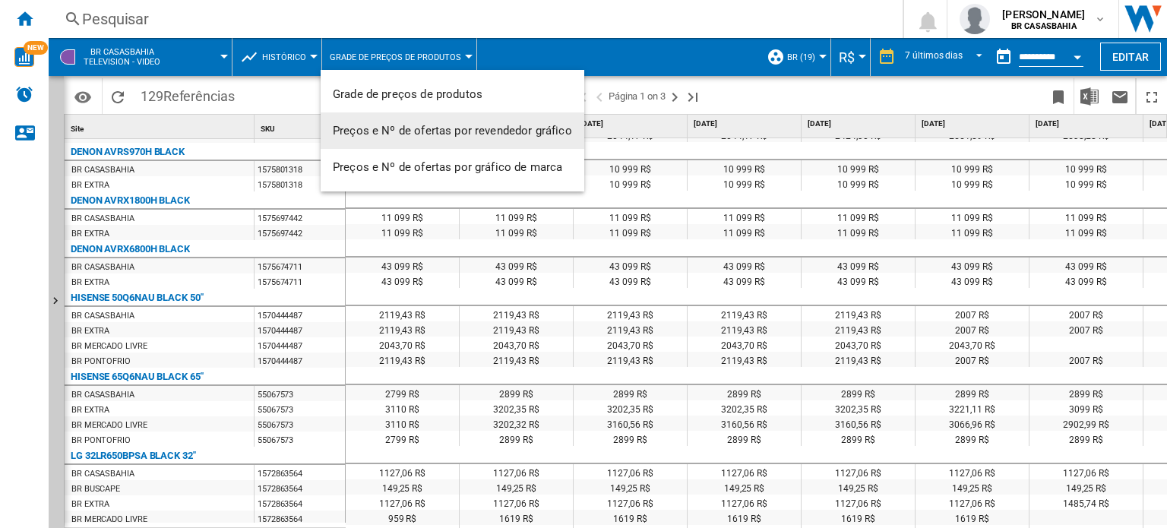
click at [429, 124] on span "Preços e Nº de ofertas por revendedor gráfico" at bounding box center [452, 131] width 239 height 14
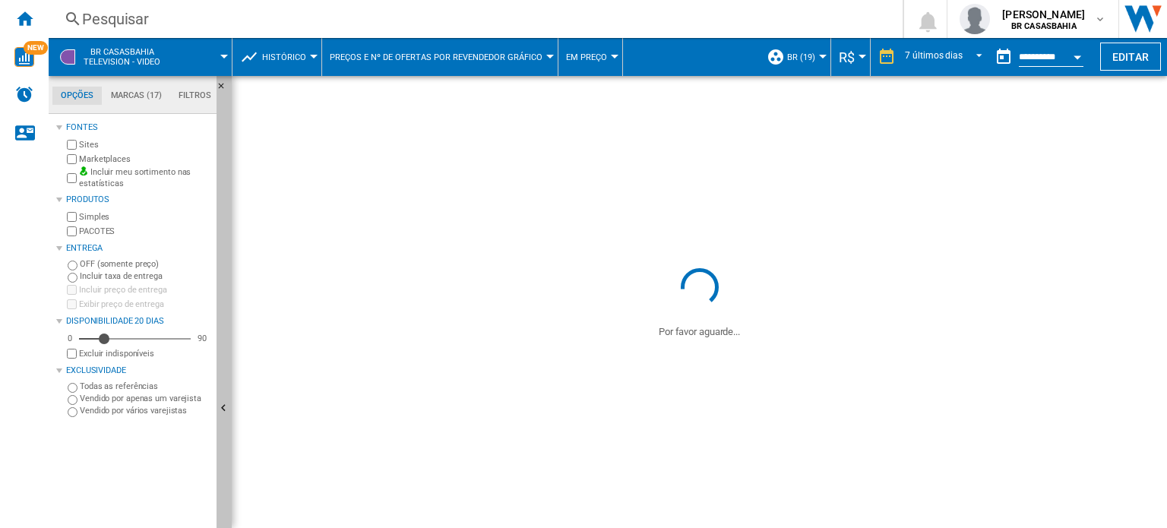
click at [224, 383] on button "Ocultar" at bounding box center [224, 409] width 15 height 666
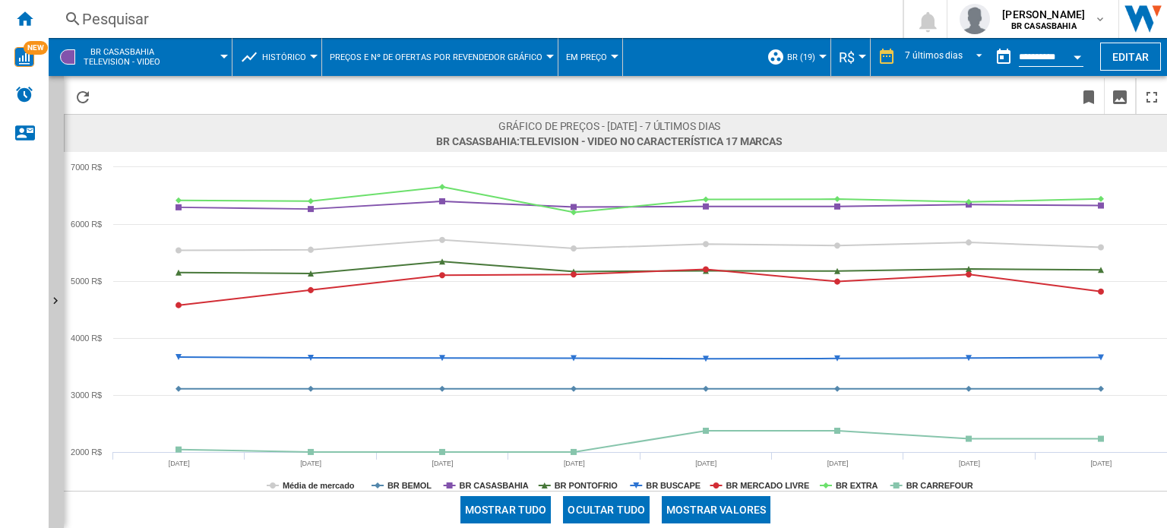
click at [298, 56] on span "Histórico" at bounding box center [284, 57] width 44 height 10
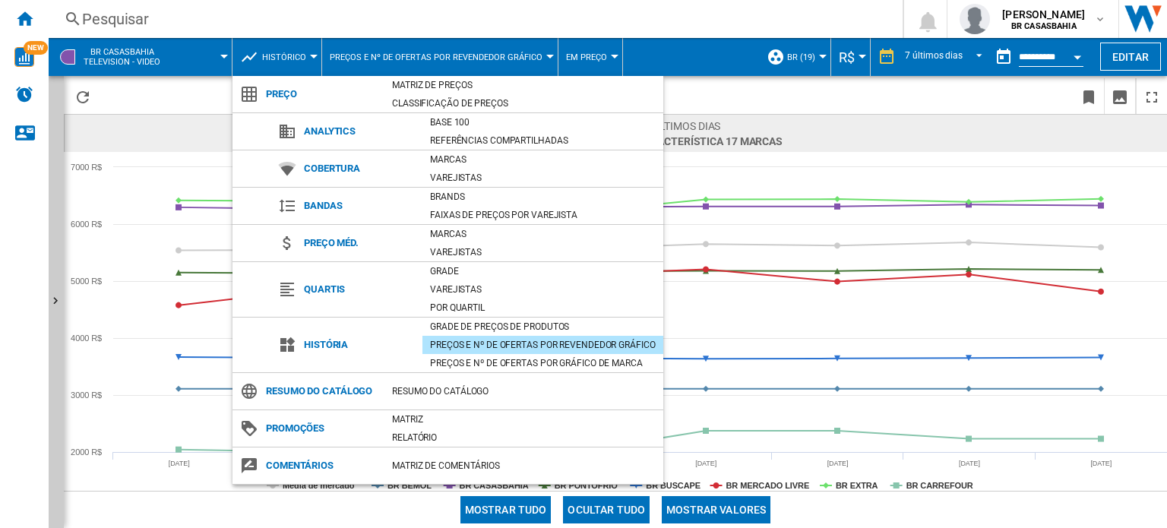
click at [949, 108] on md-backdrop at bounding box center [583, 264] width 1167 height 528
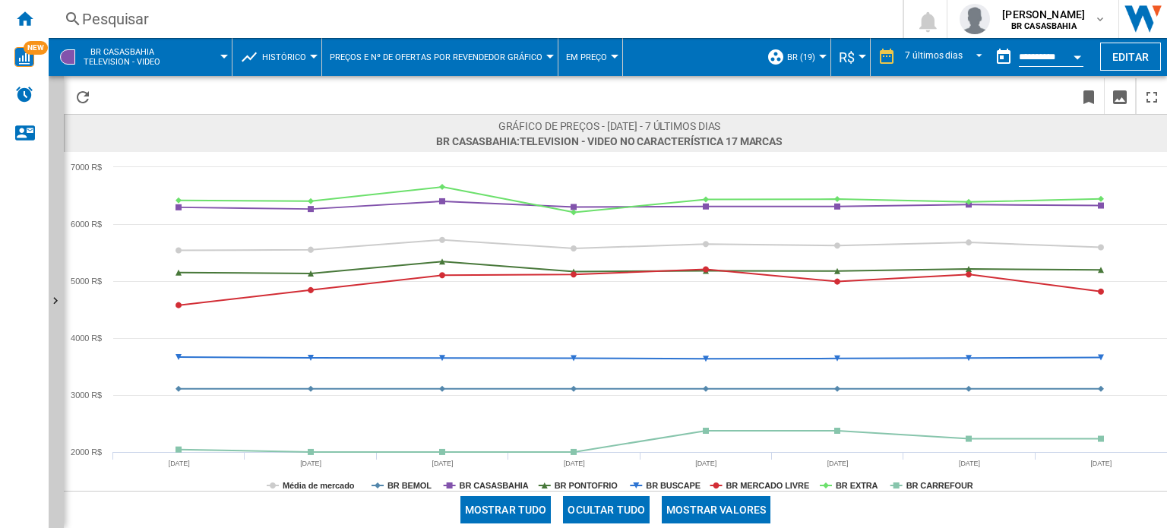
click at [454, 55] on span "Preços e Nº de ofertas por revendedor gráfico" at bounding box center [436, 57] width 213 height 10
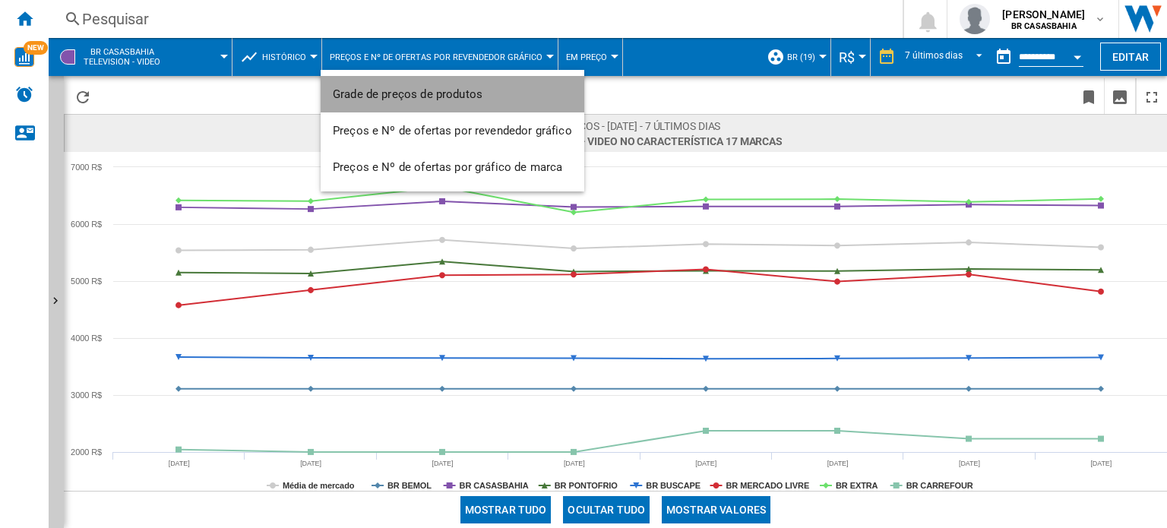
click at [456, 83] on button "Grade de preços de produtos" at bounding box center [453, 94] width 264 height 36
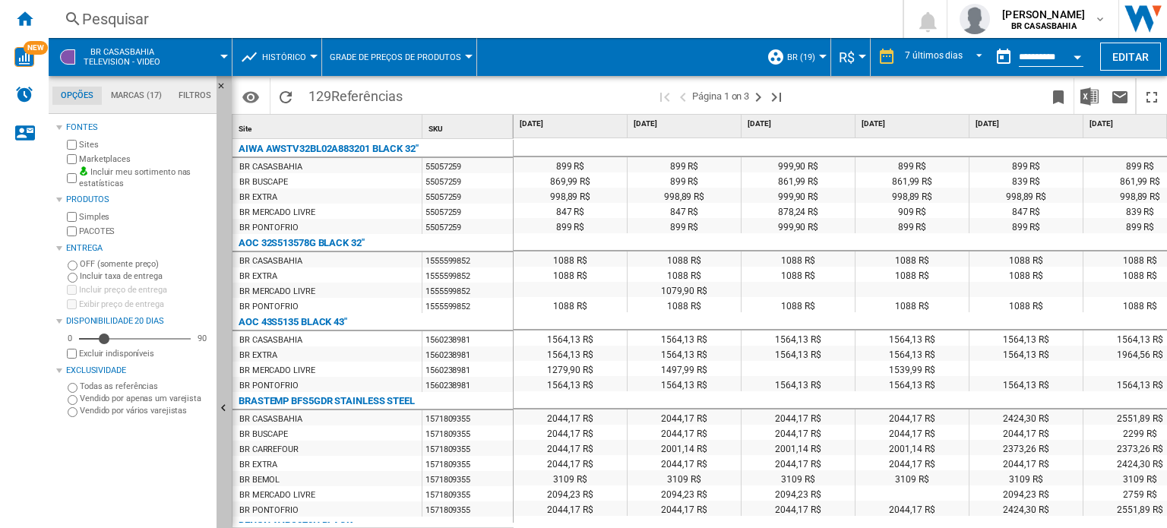
click at [222, 351] on button "Ocultar" at bounding box center [224, 409] width 15 height 666
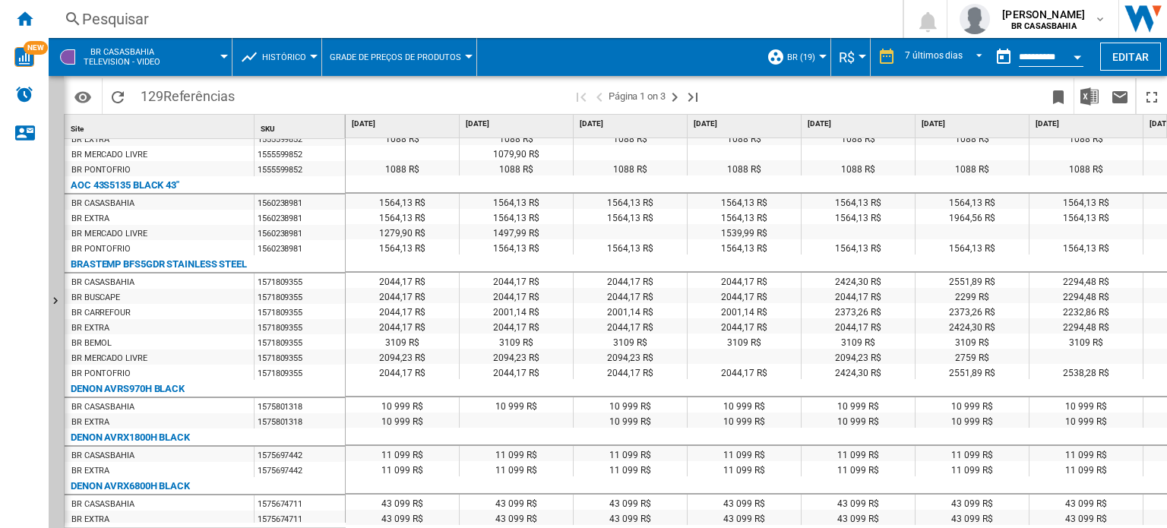
scroll to position [210, 0]
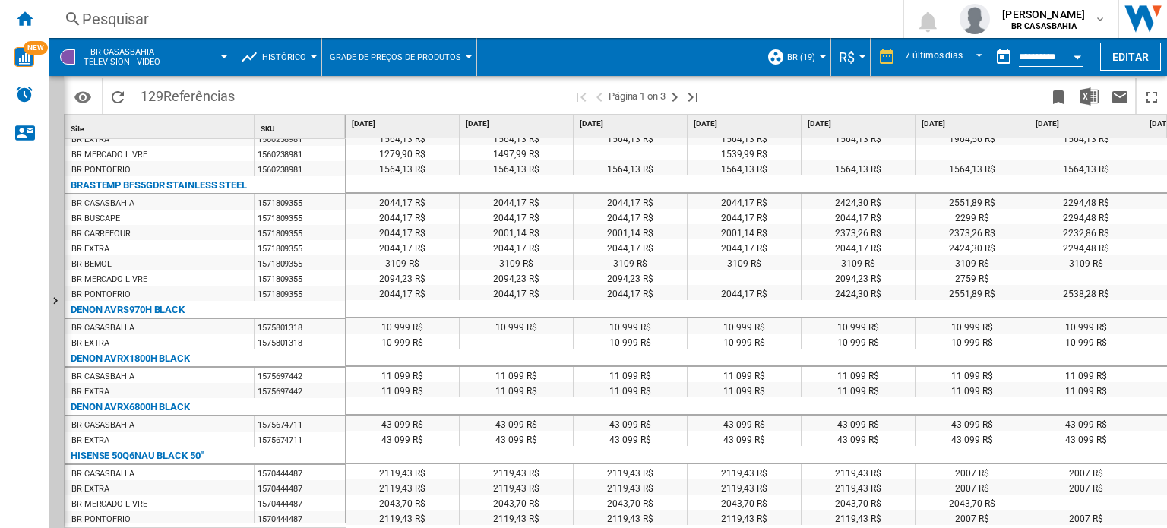
click at [309, 53] on button "Histórico" at bounding box center [288, 57] width 52 height 38
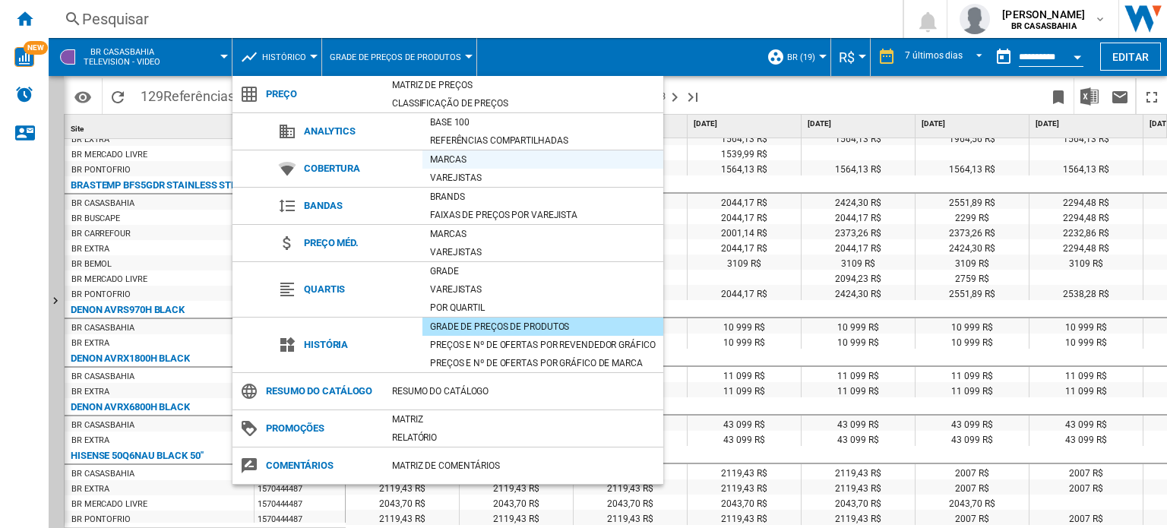
click at [474, 160] on div "Marcas" at bounding box center [543, 159] width 241 height 15
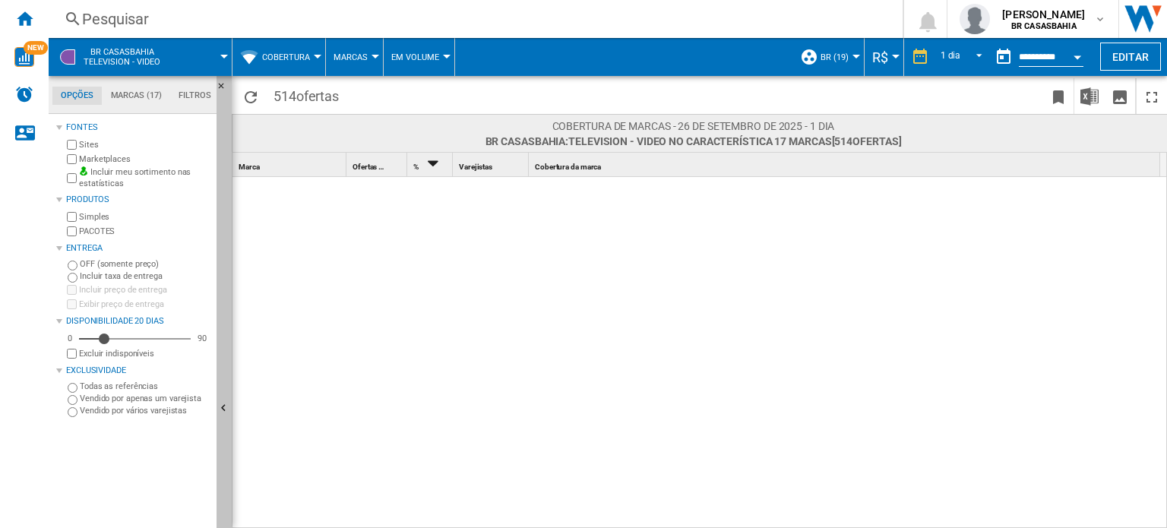
click at [220, 404] on ng-md-icon "Ocultar" at bounding box center [226, 410] width 18 height 18
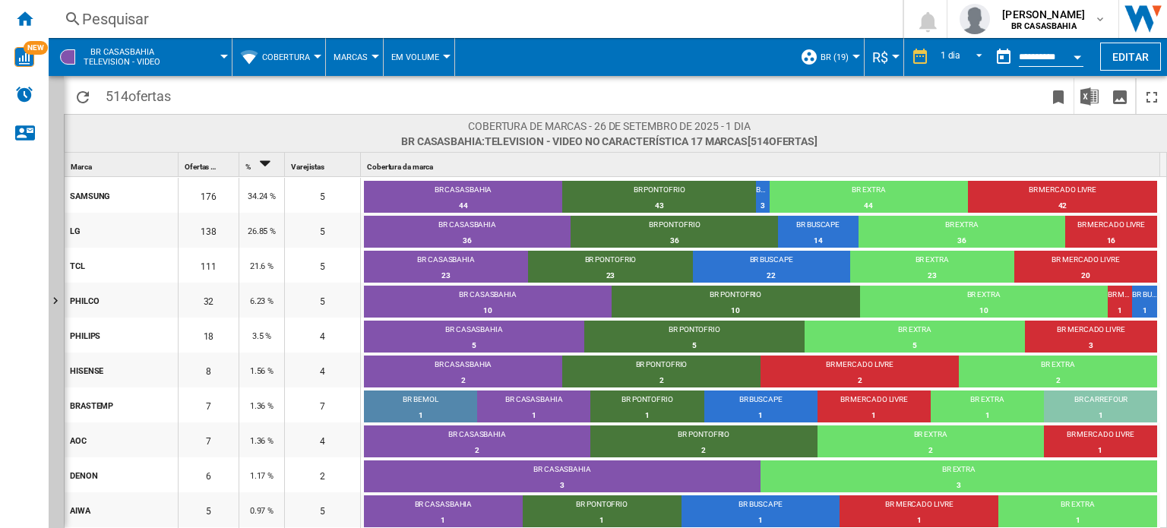
drag, startPoint x: 103, startPoint y: 97, endPoint x: 124, endPoint y: 93, distance: 20.7
click at [124, 93] on span "514 ofertas" at bounding box center [138, 94] width 81 height 32
click at [462, 199] on div "44" at bounding box center [463, 205] width 198 height 15
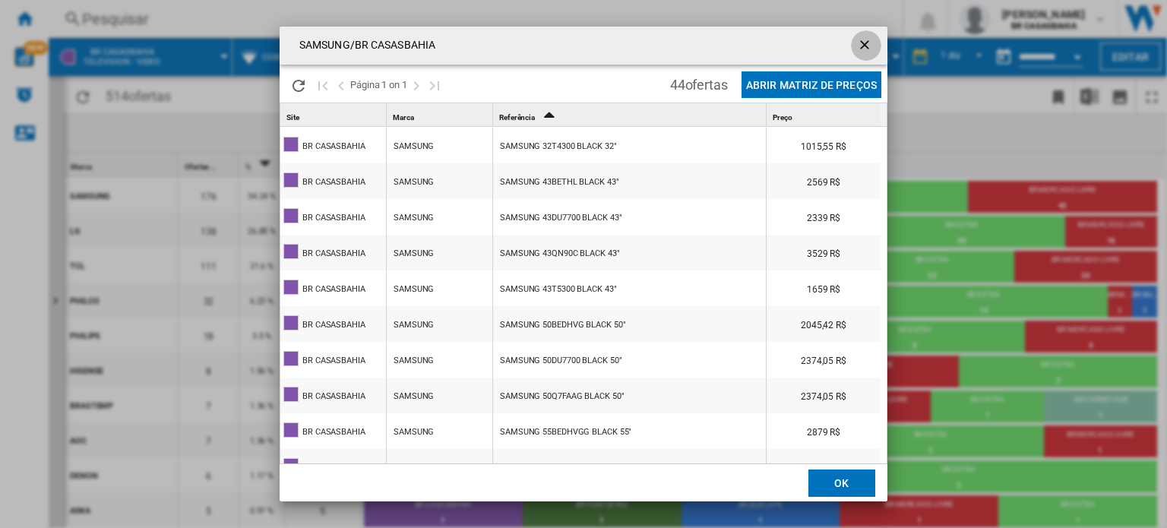
click at [869, 40] on ng-md-icon "getI18NText('BUTTONS.CLOSE_DIALOG')" at bounding box center [866, 46] width 18 height 18
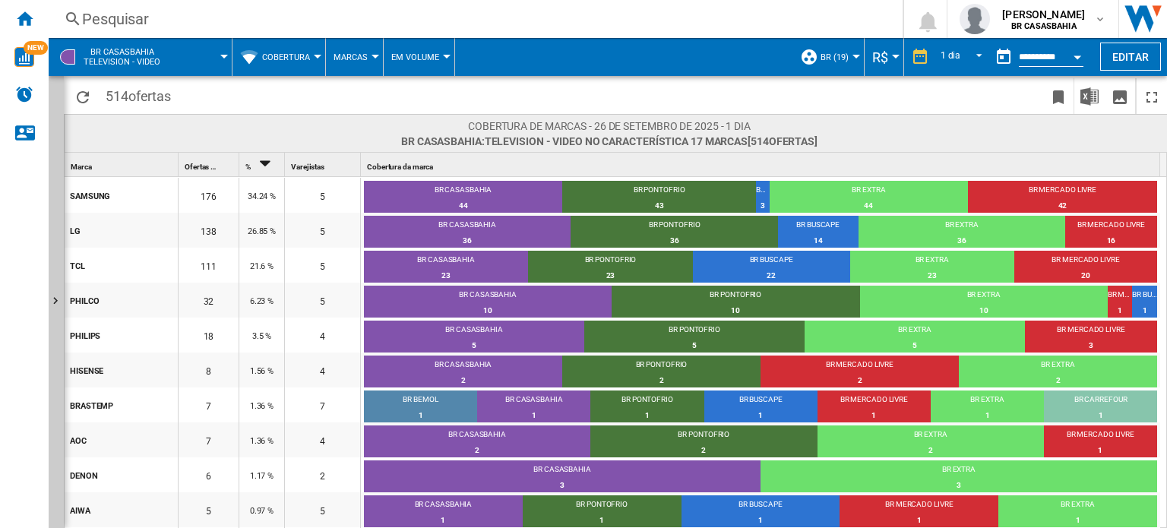
click at [310, 55] on span "Cobertura" at bounding box center [286, 57] width 48 height 10
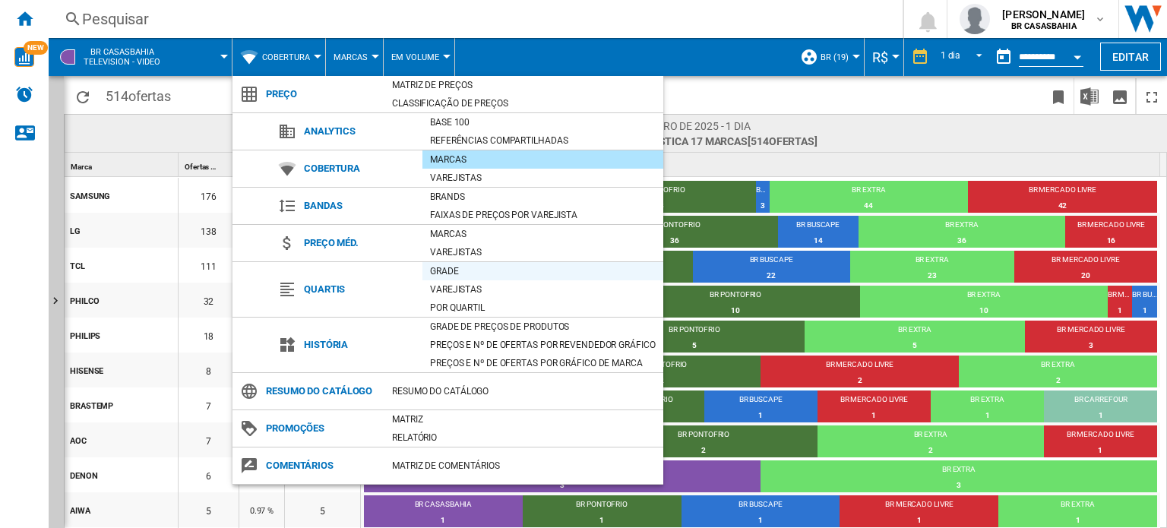
click at [460, 264] on div "Grade" at bounding box center [543, 271] width 241 height 15
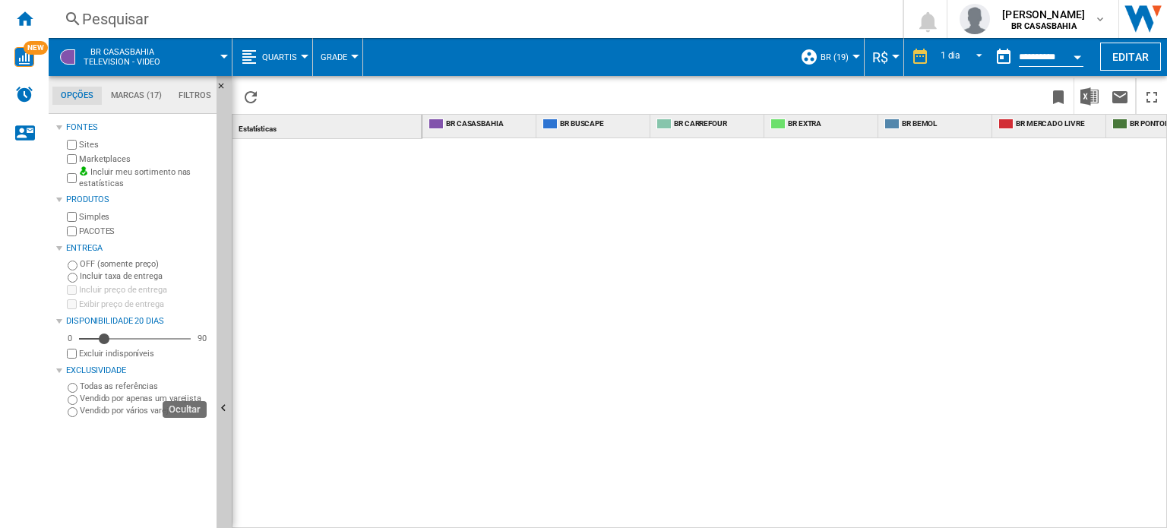
click at [226, 402] on ng-md-icon "Ocultar" at bounding box center [226, 410] width 18 height 18
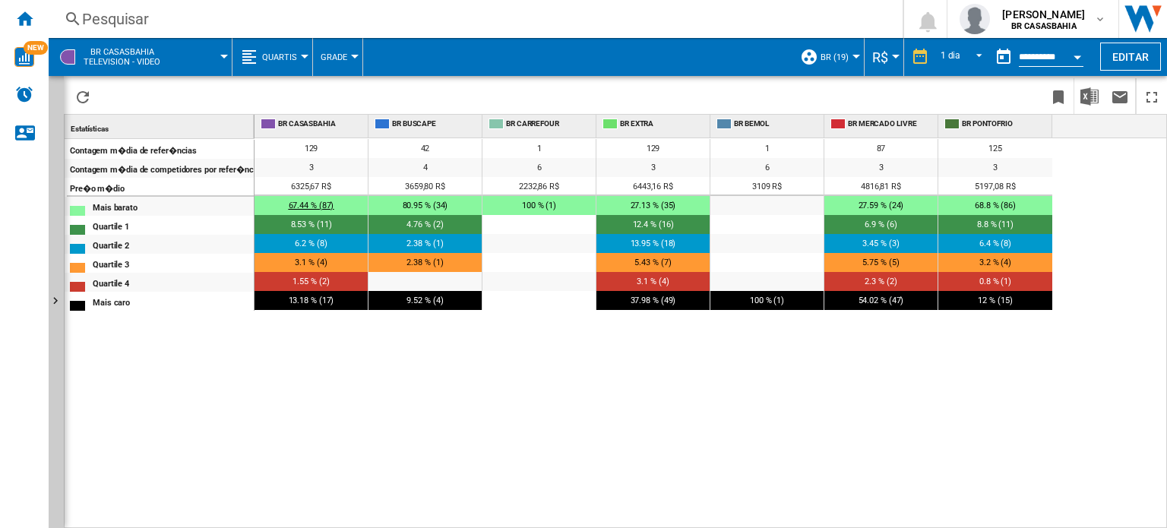
click at [309, 207] on span "67.44 % (87)" at bounding box center [312, 206] width 46 height 10
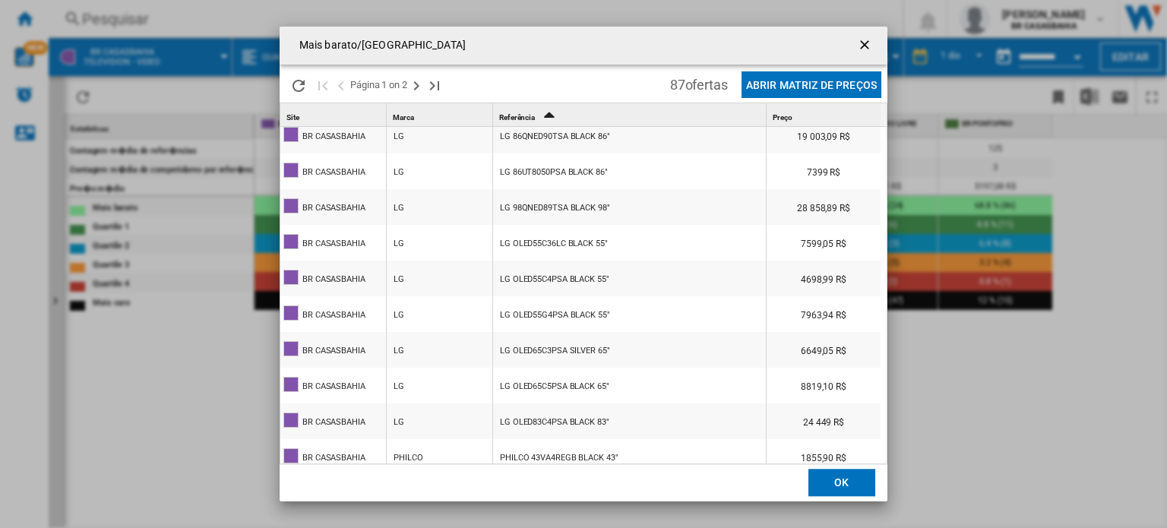
scroll to position [912, 0]
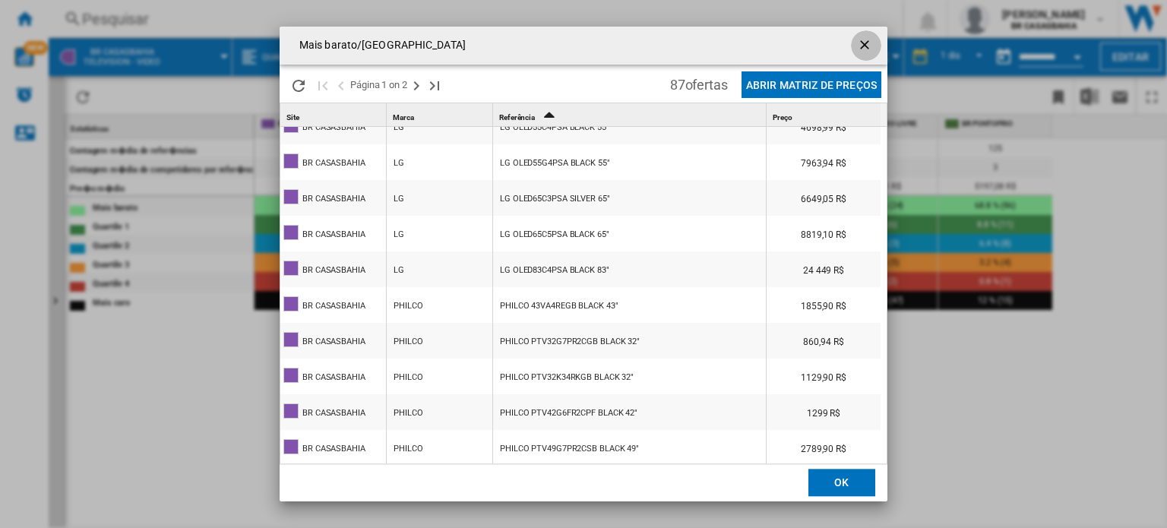
click at [862, 40] on ng-md-icon "getI18NText('BUTTONS.CLOSE_DIALOG')" at bounding box center [866, 46] width 18 height 18
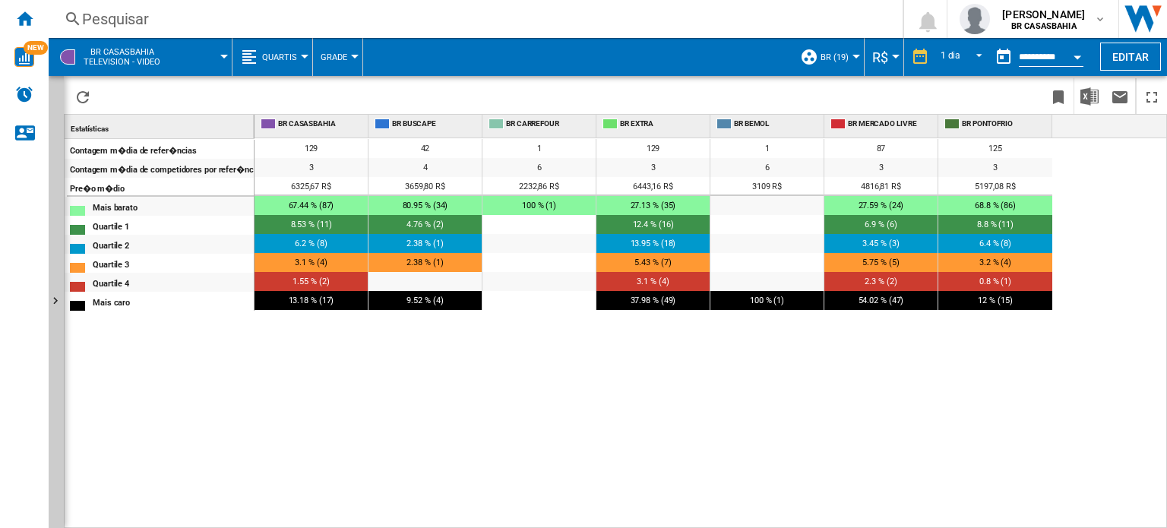
click at [297, 57] on button "Quartis" at bounding box center [283, 57] width 43 height 38
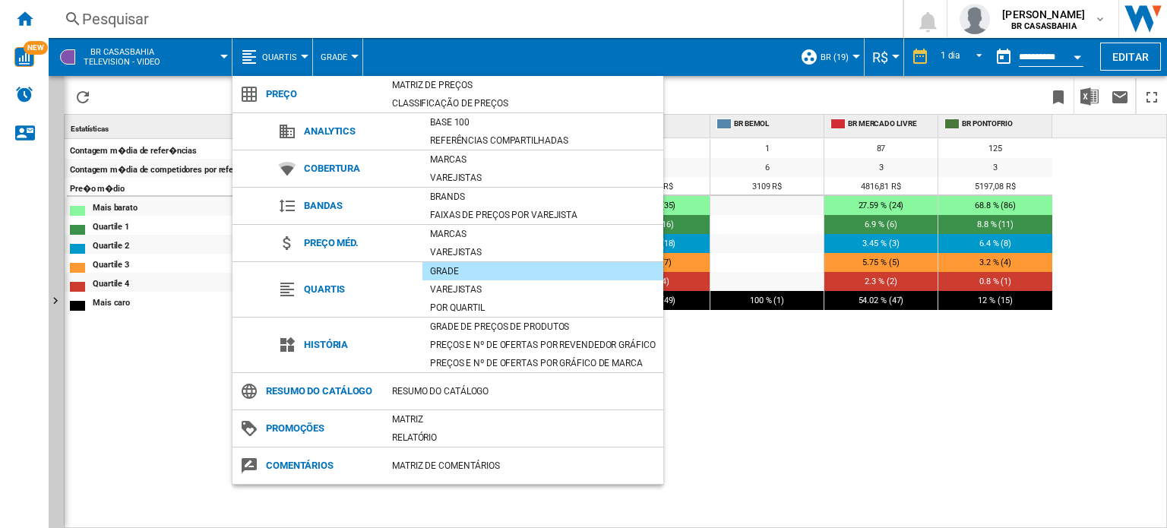
click at [1012, 429] on md-backdrop at bounding box center [583, 264] width 1167 height 528
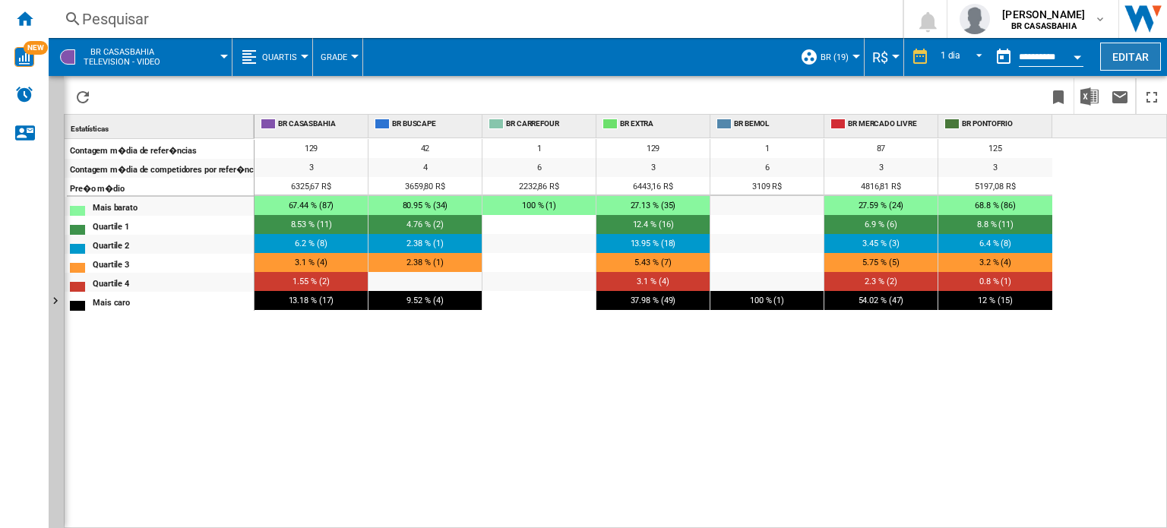
click at [1122, 54] on button "Editar" at bounding box center [1130, 57] width 61 height 28
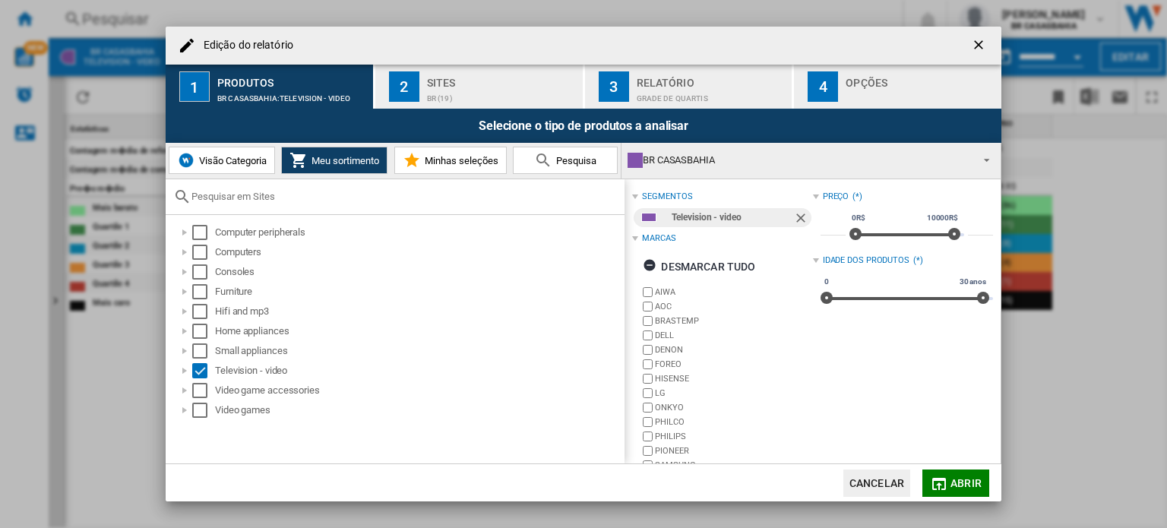
click at [476, 87] on div "BR (19)" at bounding box center [502, 95] width 150 height 16
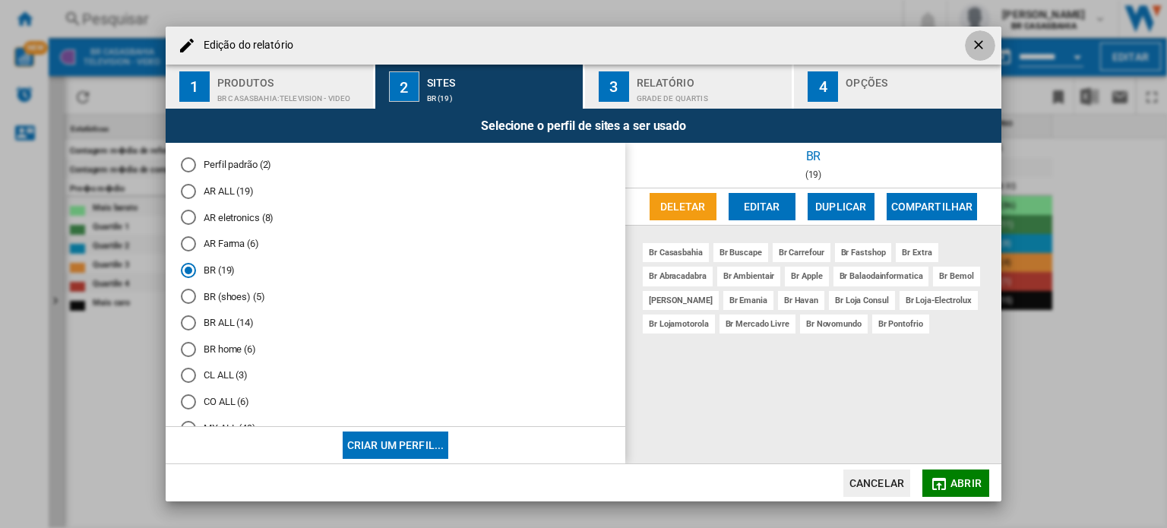
click at [973, 41] on ng-md-icon "getI18NText('BUTTONS.CLOSE_DIALOG')" at bounding box center [980, 46] width 18 height 18
